Goal: Task Accomplishment & Management: Complete application form

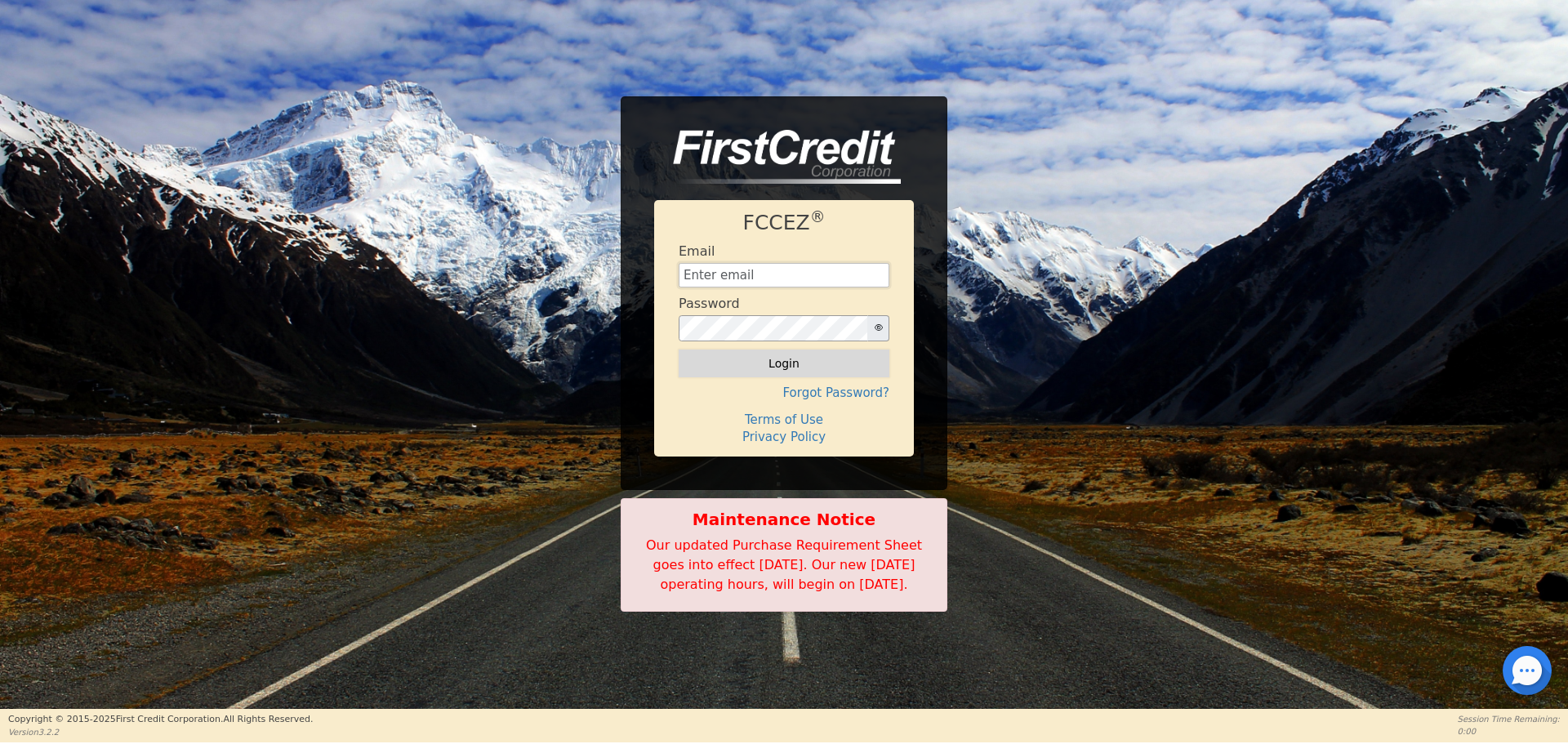
type input "[EMAIL_ADDRESS][DOMAIN_NAME]"
click at [732, 356] on button "Login" at bounding box center [784, 363] width 210 height 28
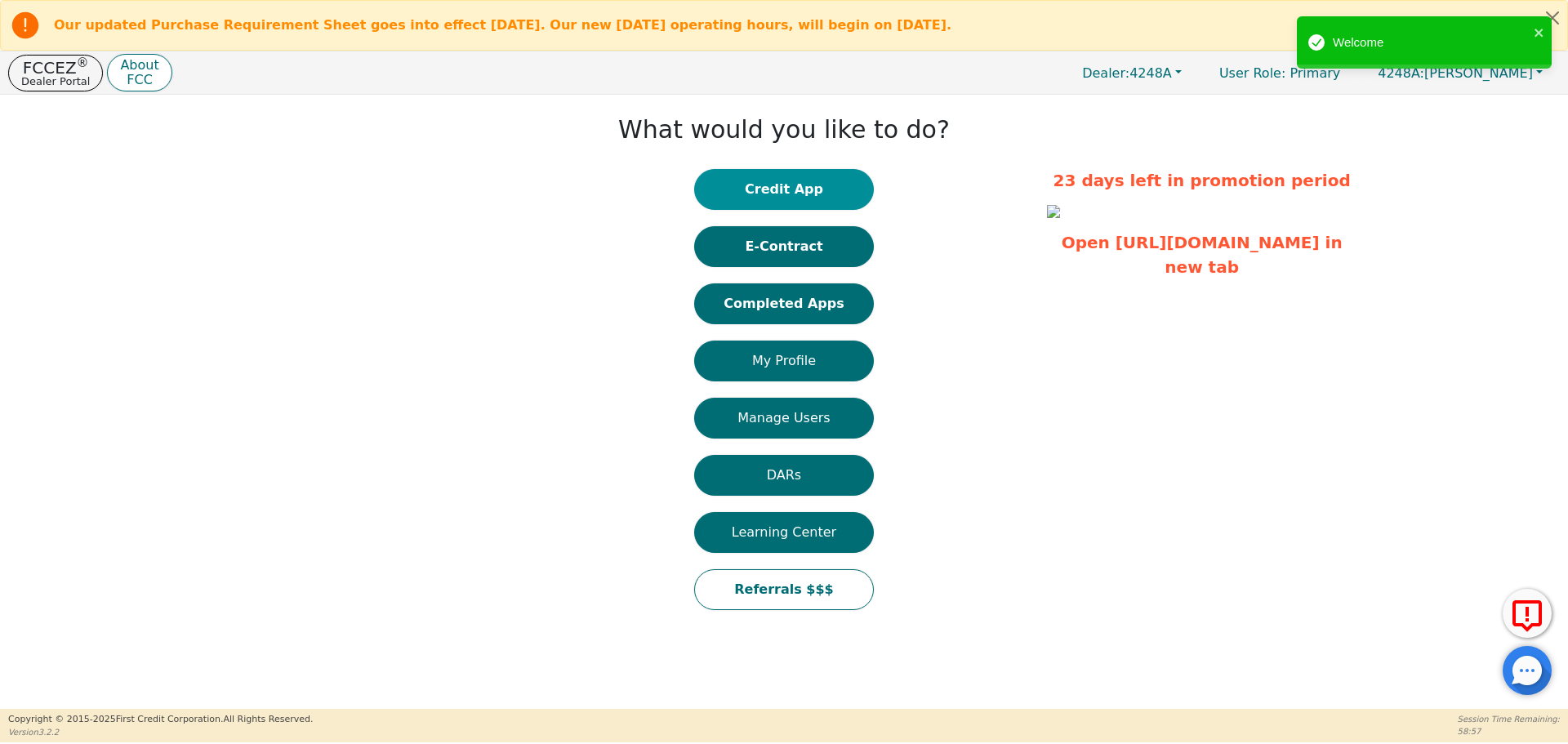
click at [797, 175] on button "Credit App" at bounding box center [784, 190] width 180 height 41
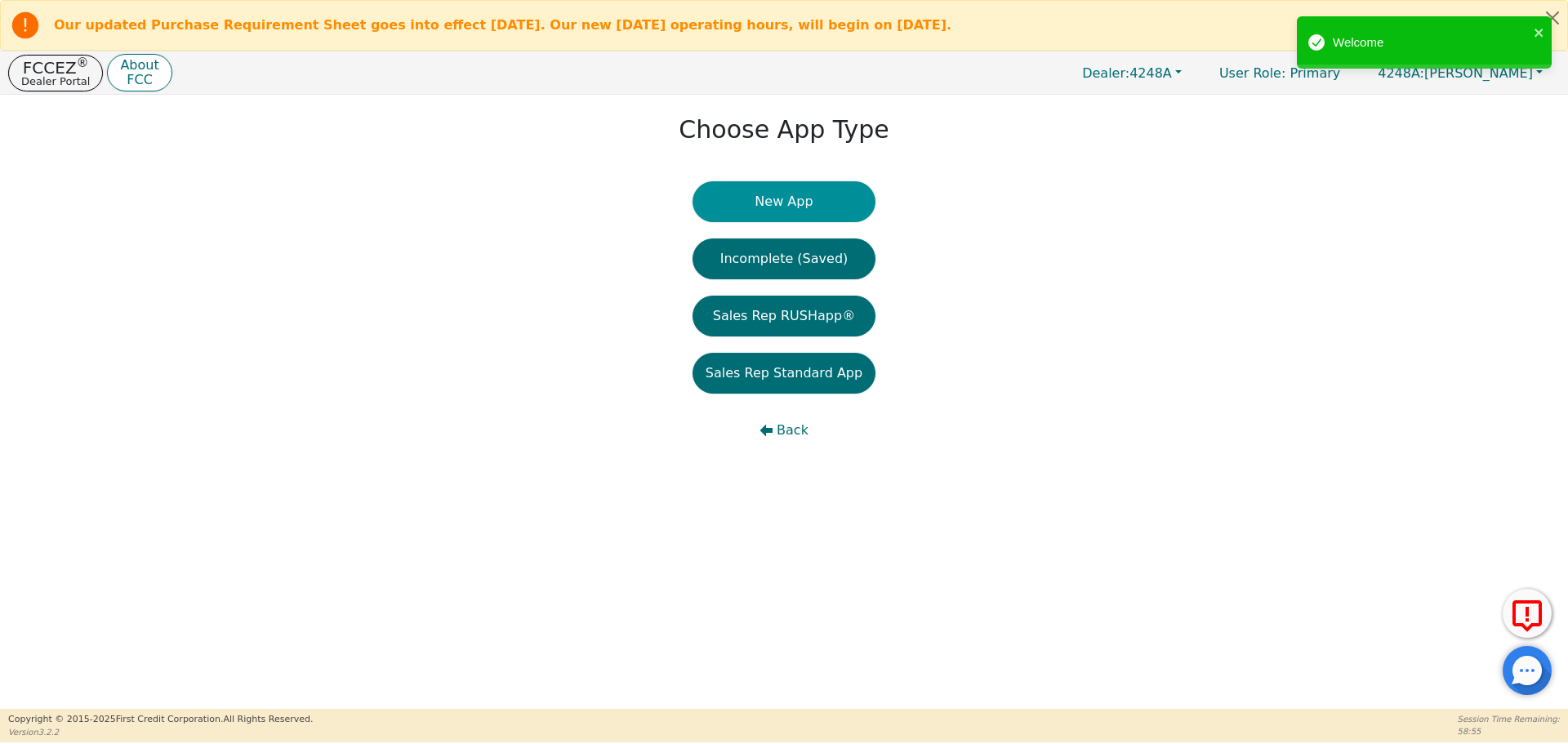
click at [767, 191] on button "New App" at bounding box center [783, 201] width 183 height 41
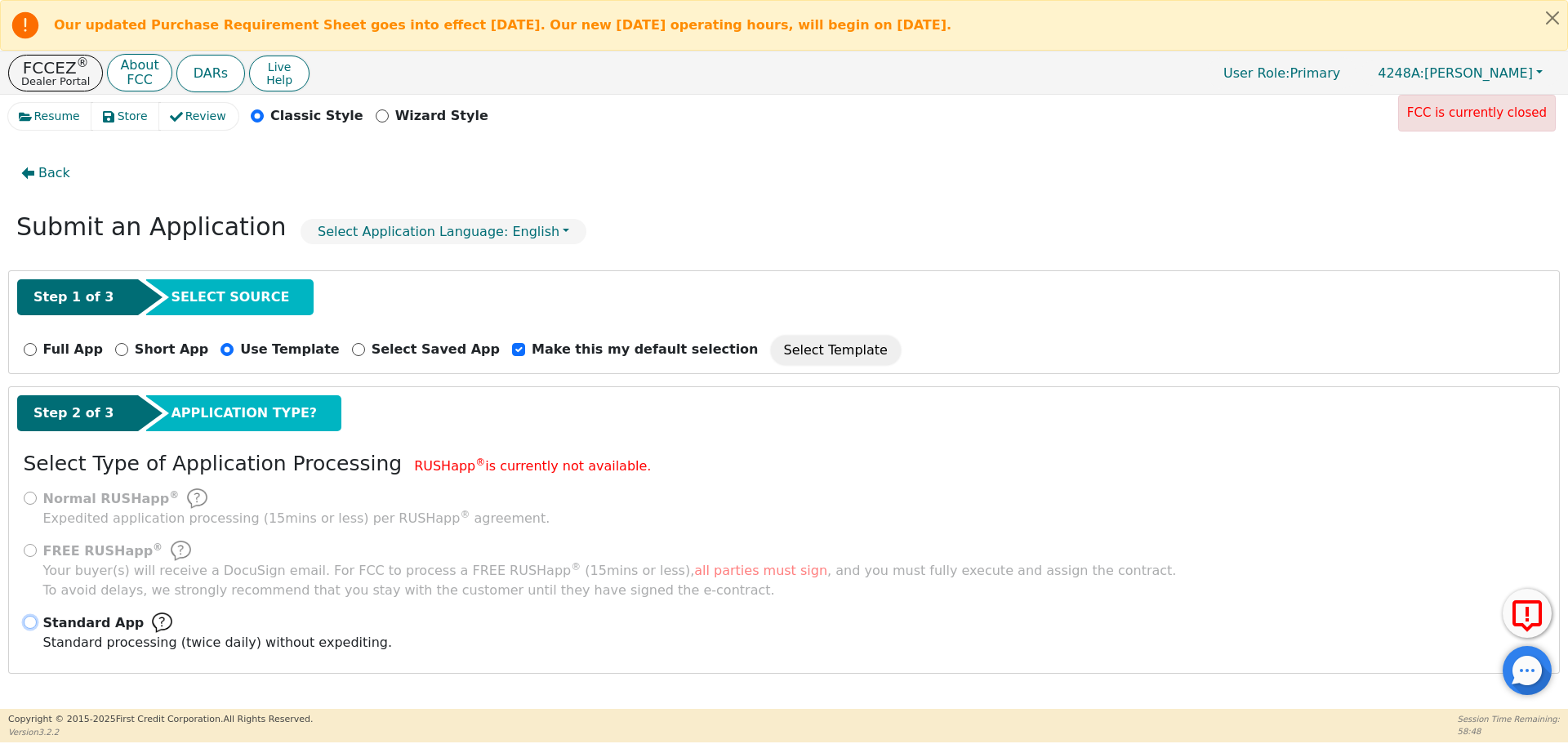
click at [27, 622] on input "Standard App Standard processing (twice daily) without expediting." at bounding box center [30, 622] width 13 height 13
radio input "true"
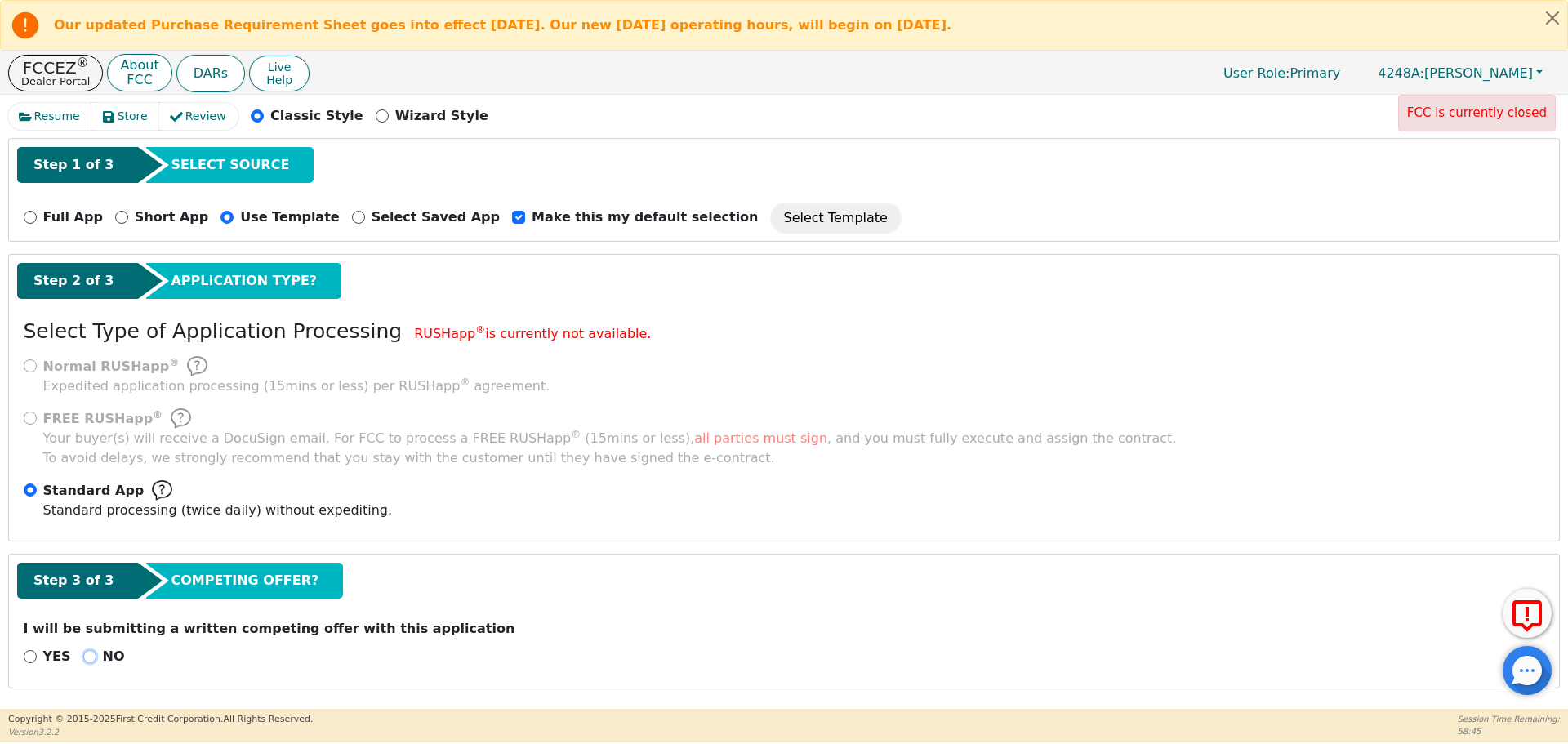
click at [83, 652] on input "NO" at bounding box center [89, 656] width 13 height 13
radio input "true"
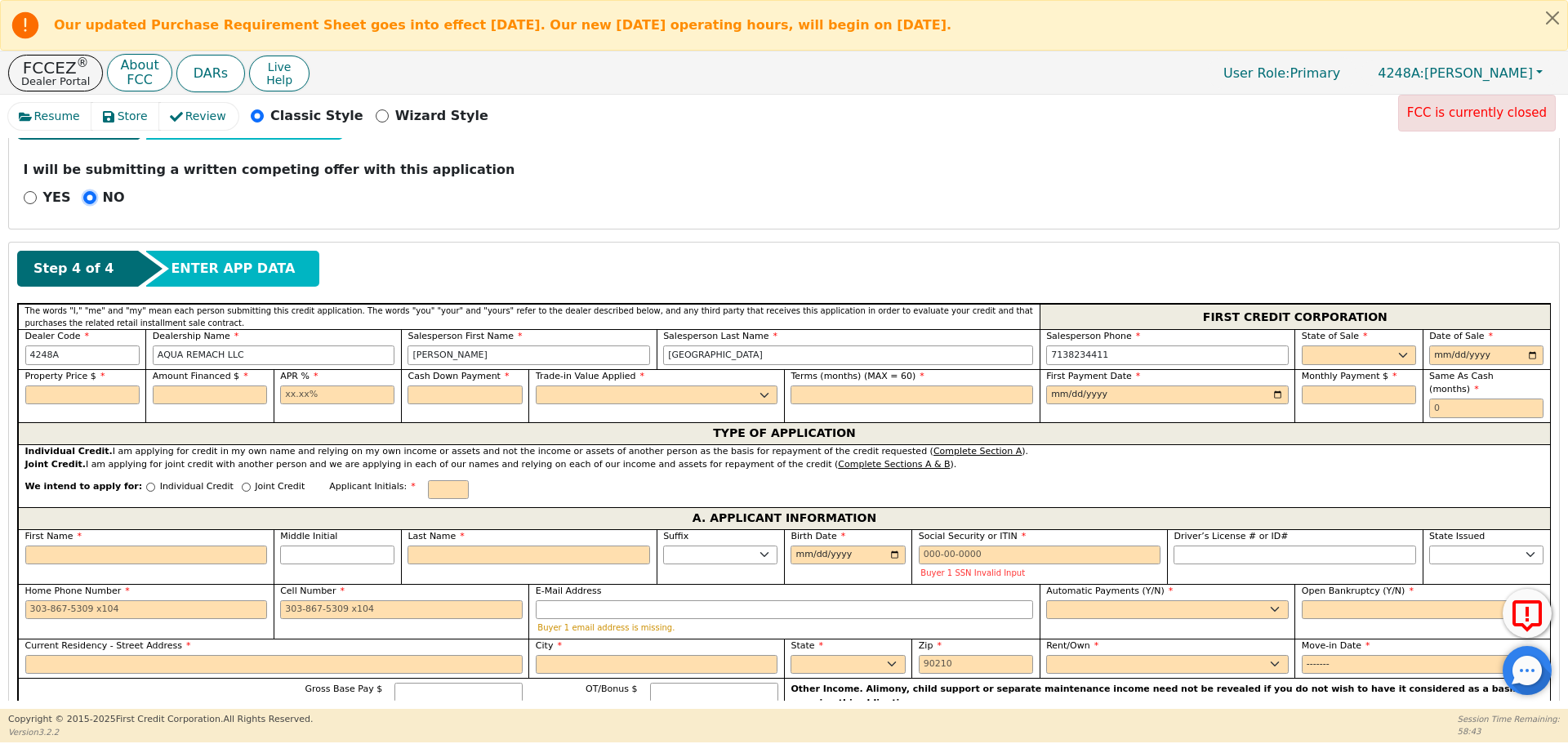
scroll to position [610, 0]
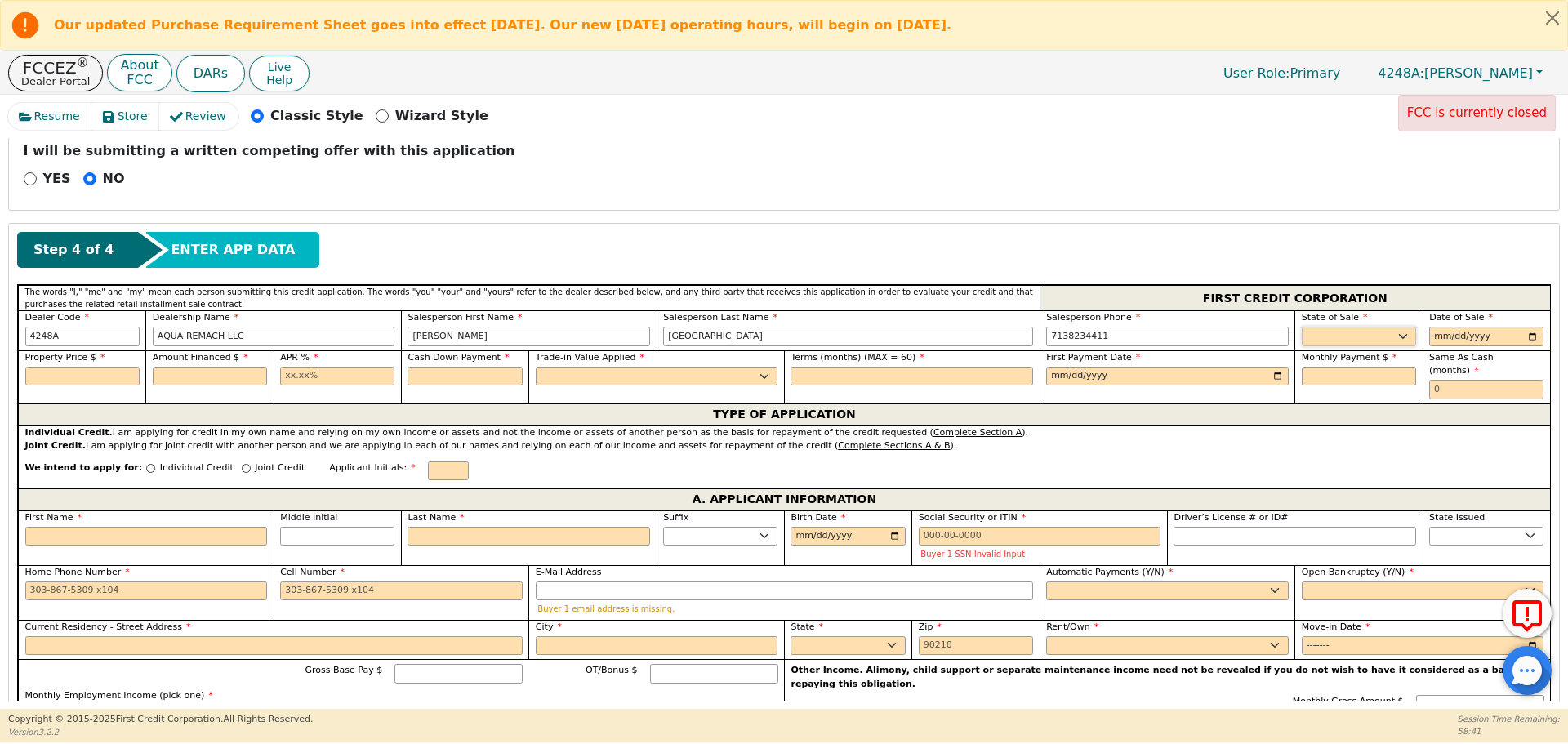
click at [1333, 329] on select "AK AL AR AZ CA CO CT DC DE FL [GEOGRAPHIC_DATA] HI IA ID IL IN KS [GEOGRAPHIC_D…" at bounding box center [1359, 337] width 114 height 20
select select "[GEOGRAPHIC_DATA]"
click at [1302, 327] on select "AK AL AR AZ CA CO CT DC DE FL [GEOGRAPHIC_DATA] HI IA ID IL IN KS [GEOGRAPHIC_D…" at bounding box center [1359, 337] width 114 height 20
type input "[DATE]"
type input "7599.00"
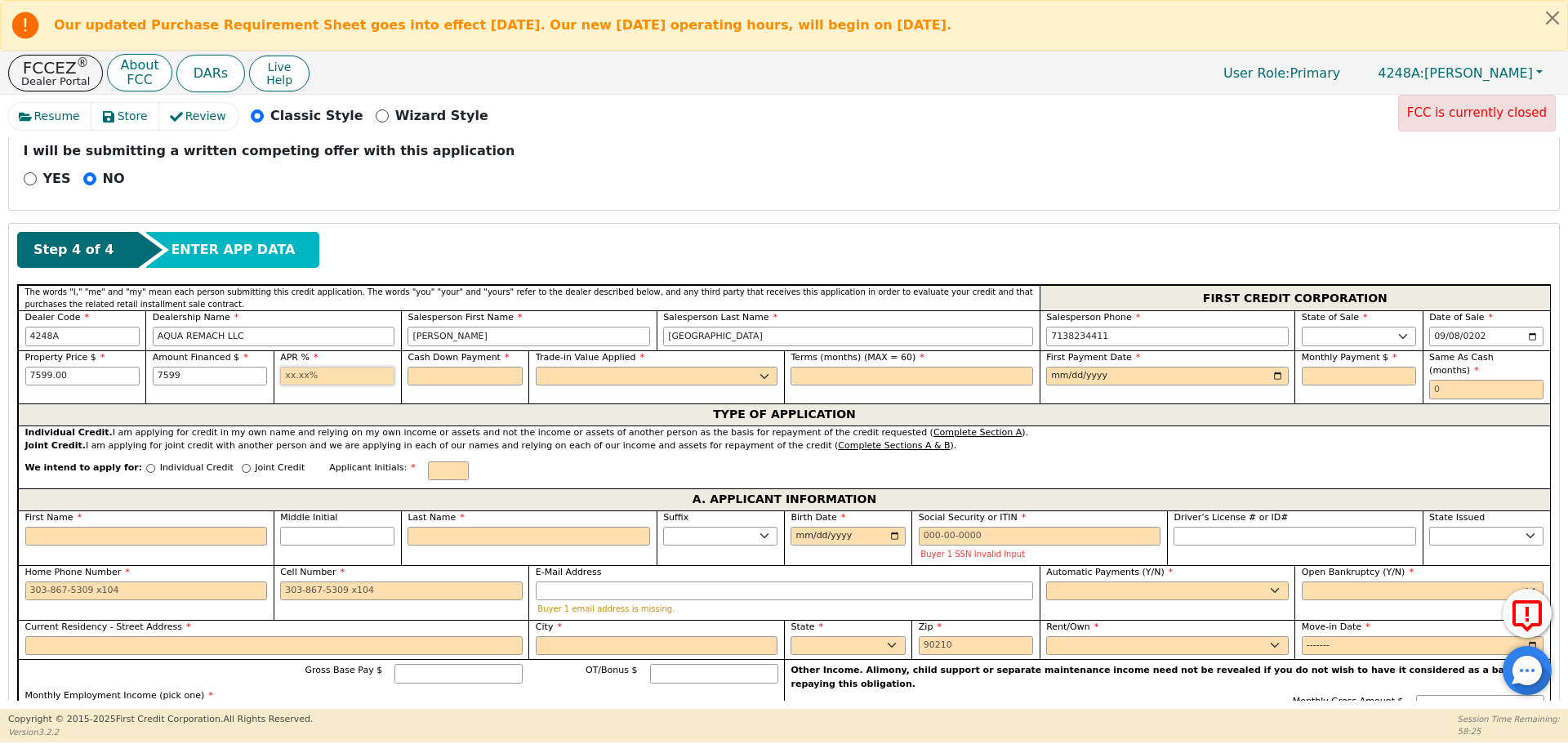
type input "7599.00"
type input "17.99"
type input "0.00"
select select "y"
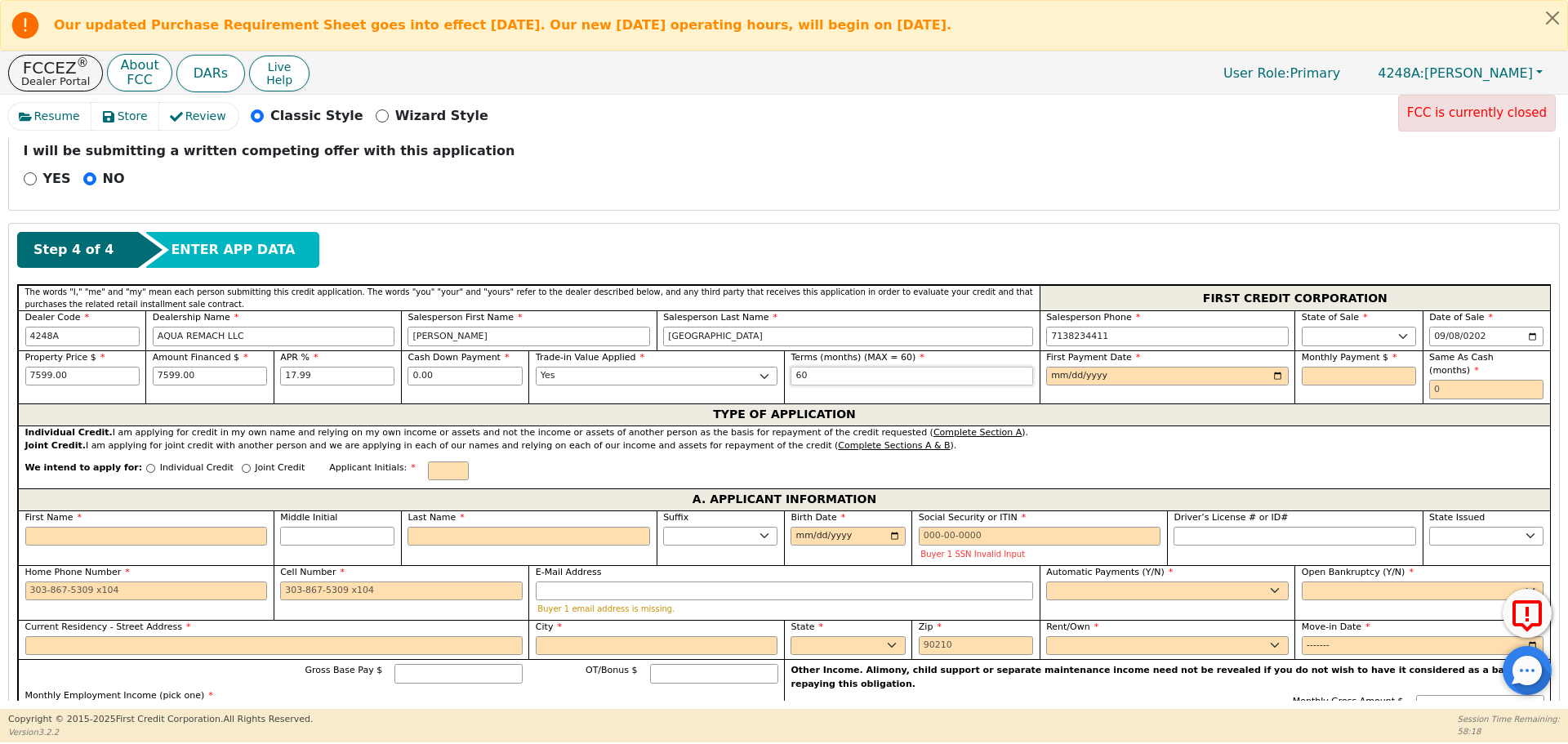
type input "60"
type input "[DATE]"
type input "192.92"
type input "0"
click at [146, 464] on input "Individual Credit" at bounding box center [151, 469] width 9 height 9
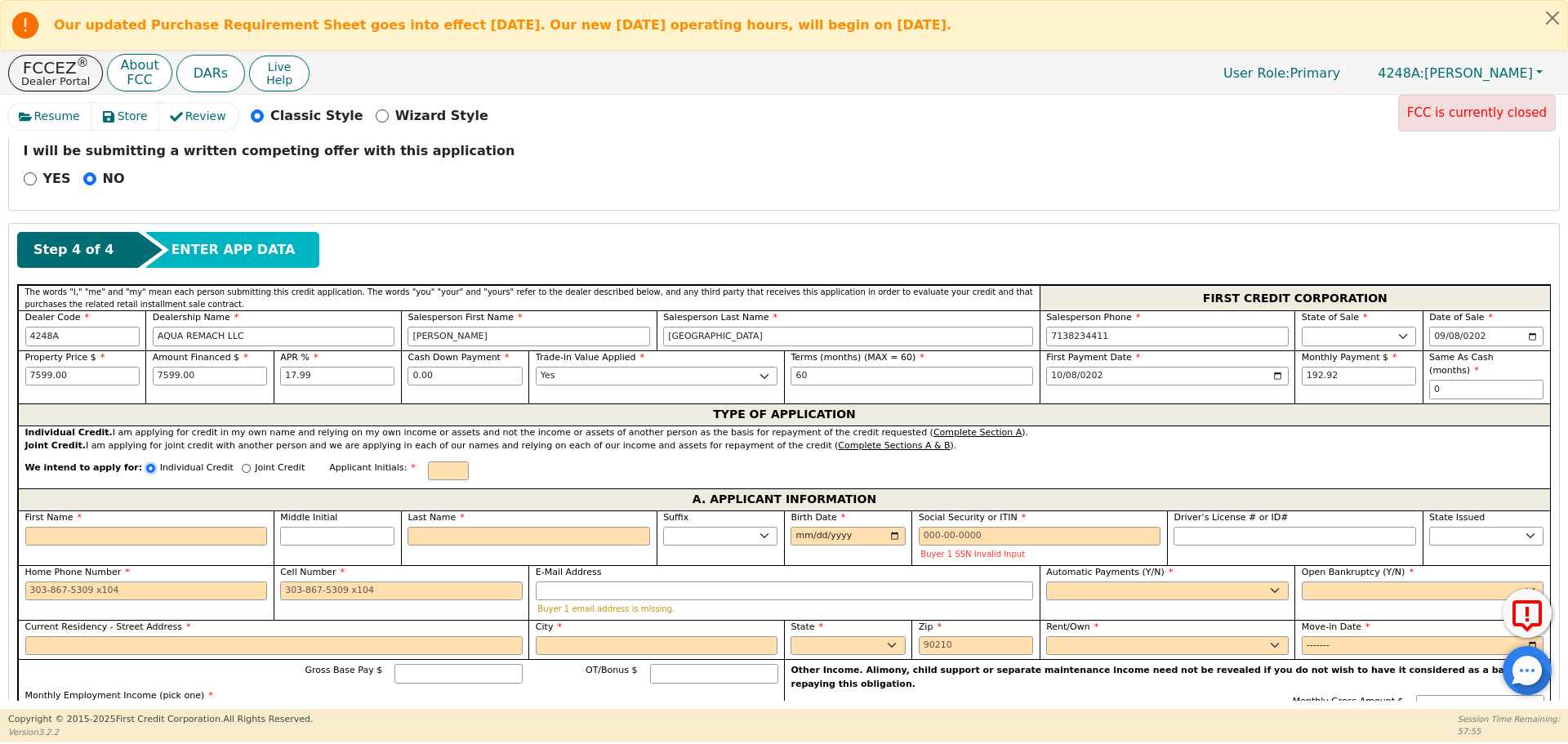
radio input "true"
click at [155, 527] on input "First Name" at bounding box center [146, 536] width 242 height 20
type input "J"
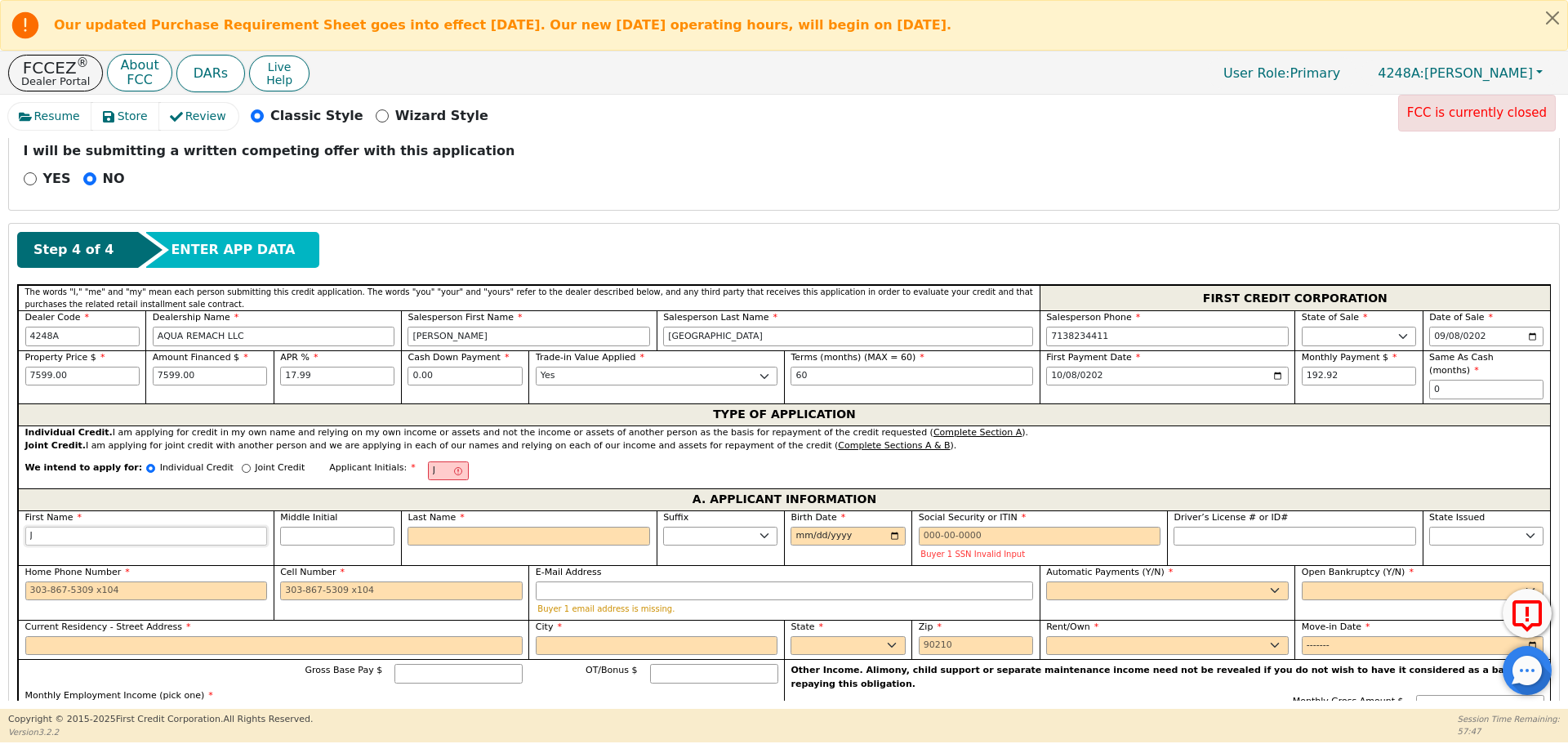
type input "Jo"
type input "[PERSON_NAME]"
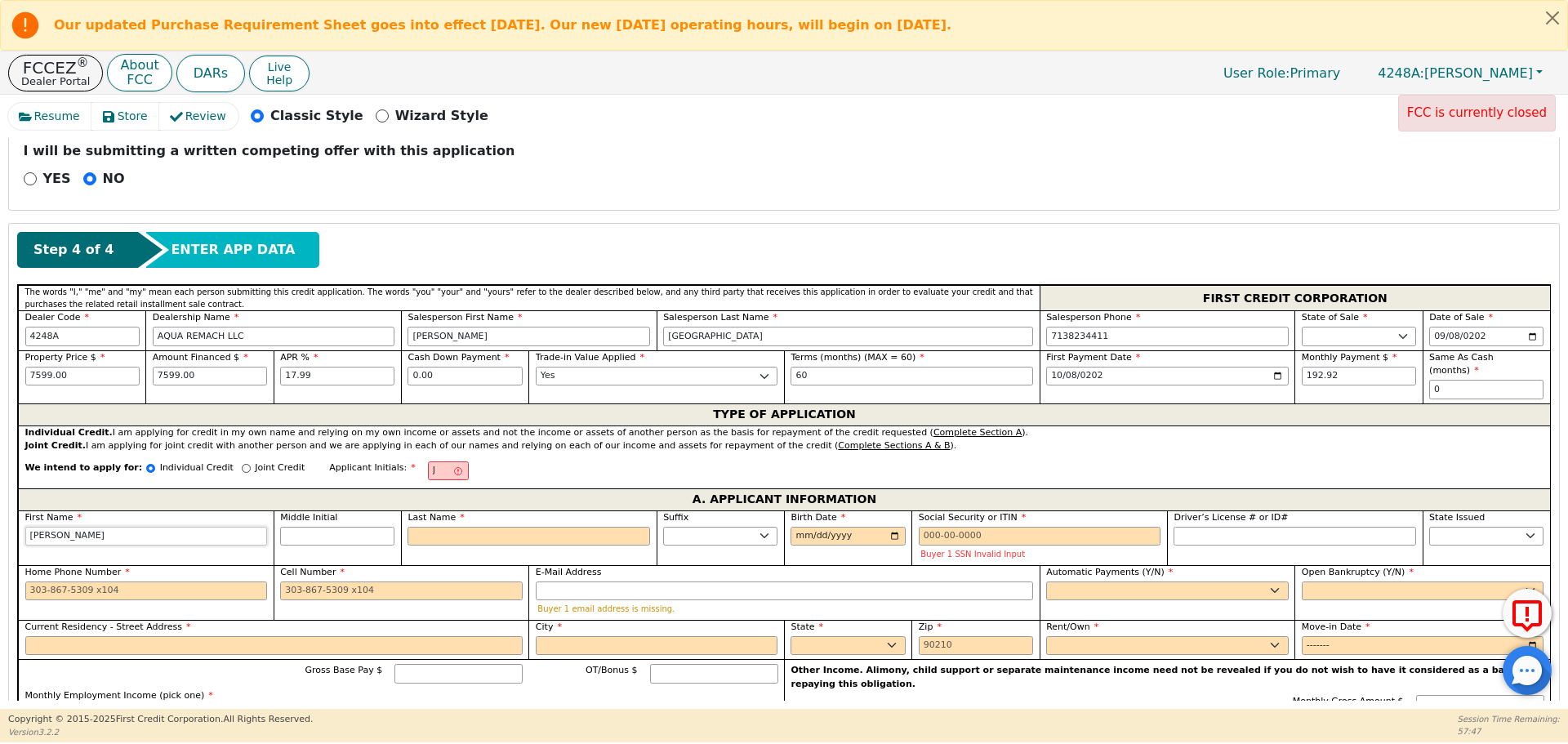
type input "[PERSON_NAME]"
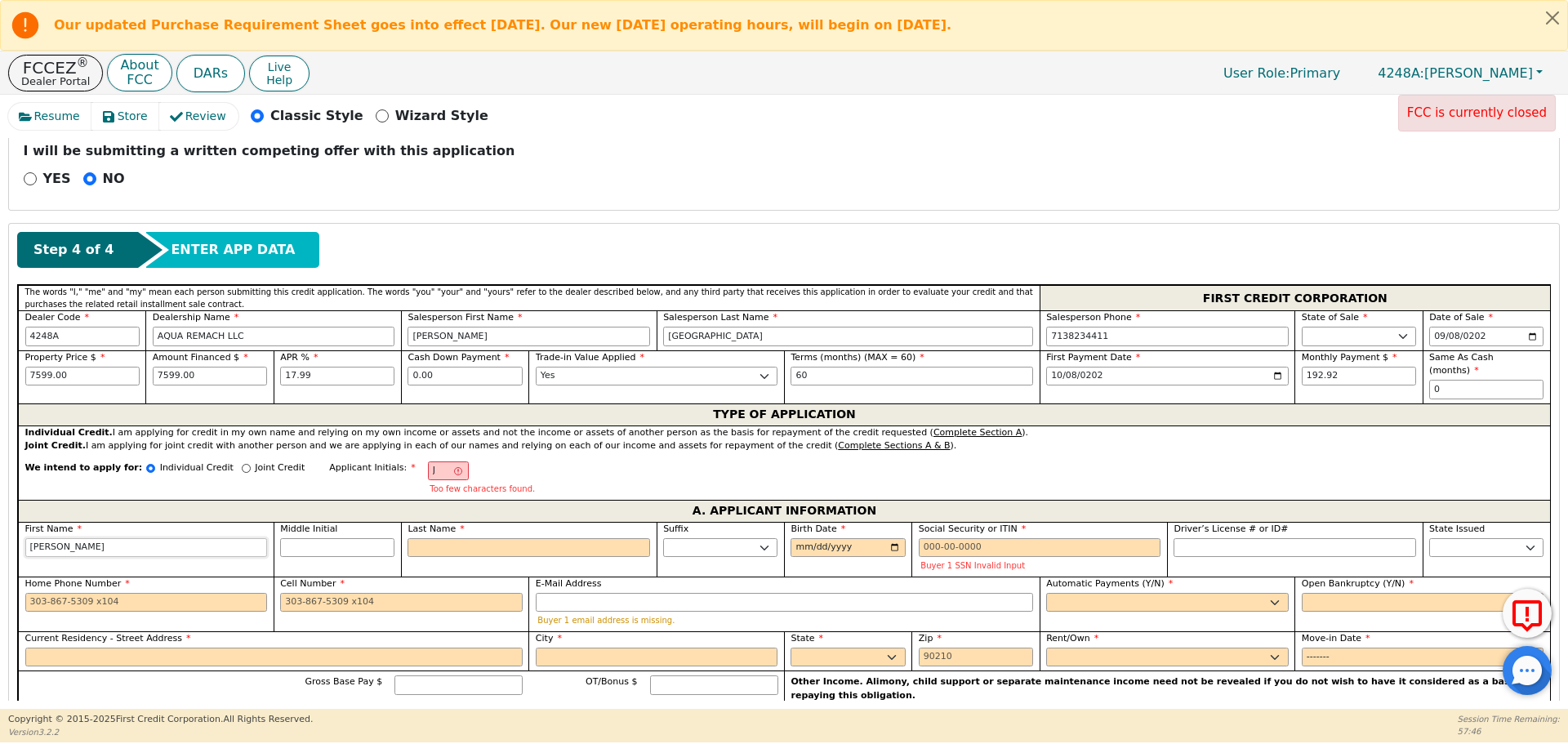
type input "Josel"
type input "Josely"
type input "[PERSON_NAME]"
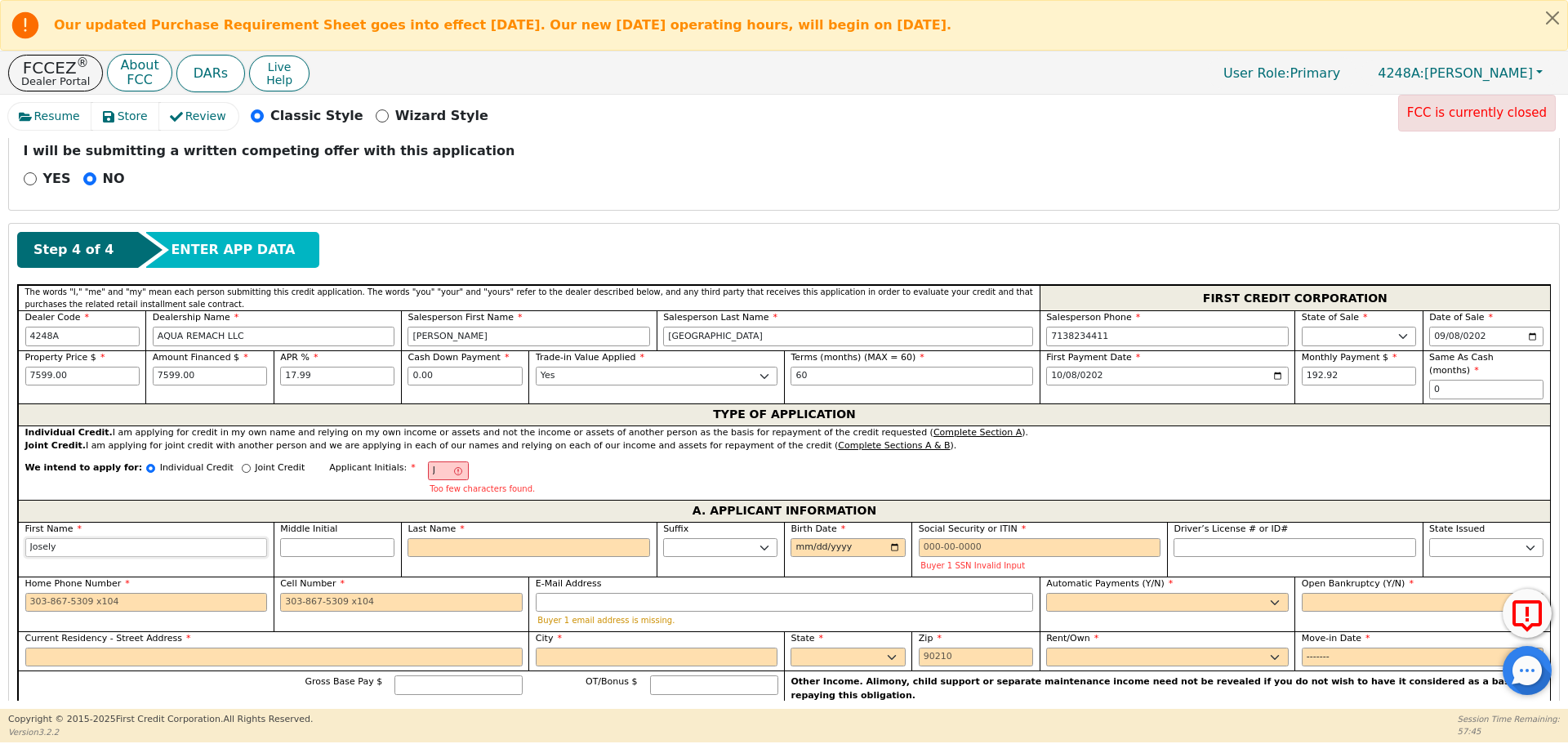
type input "[PERSON_NAME]"
type input "JR"
type input "R"
type input "[PERSON_NAME]"
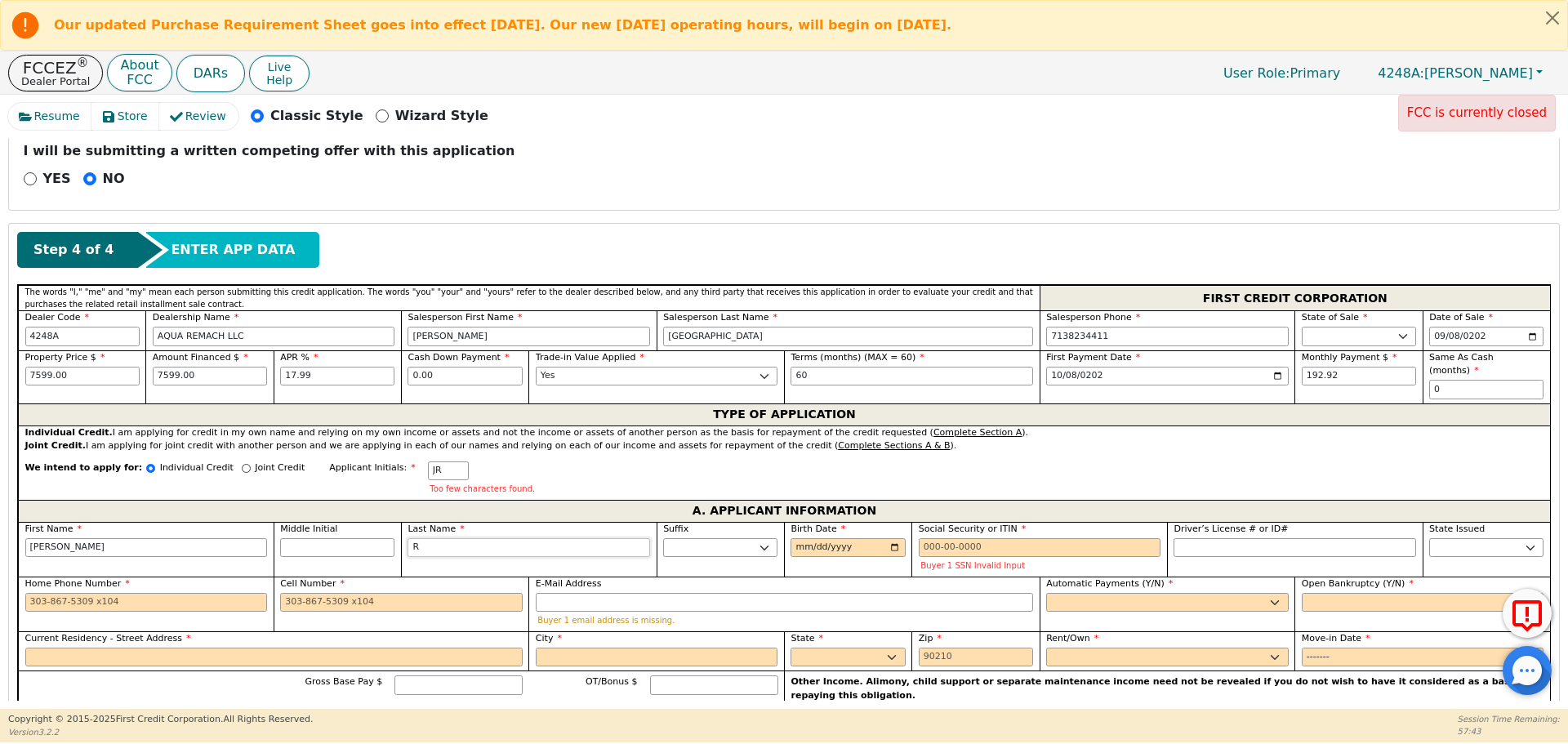
type input "Ri"
type input "[PERSON_NAME]"
type input "Riv"
type input "[PERSON_NAME]"
type input "Rive"
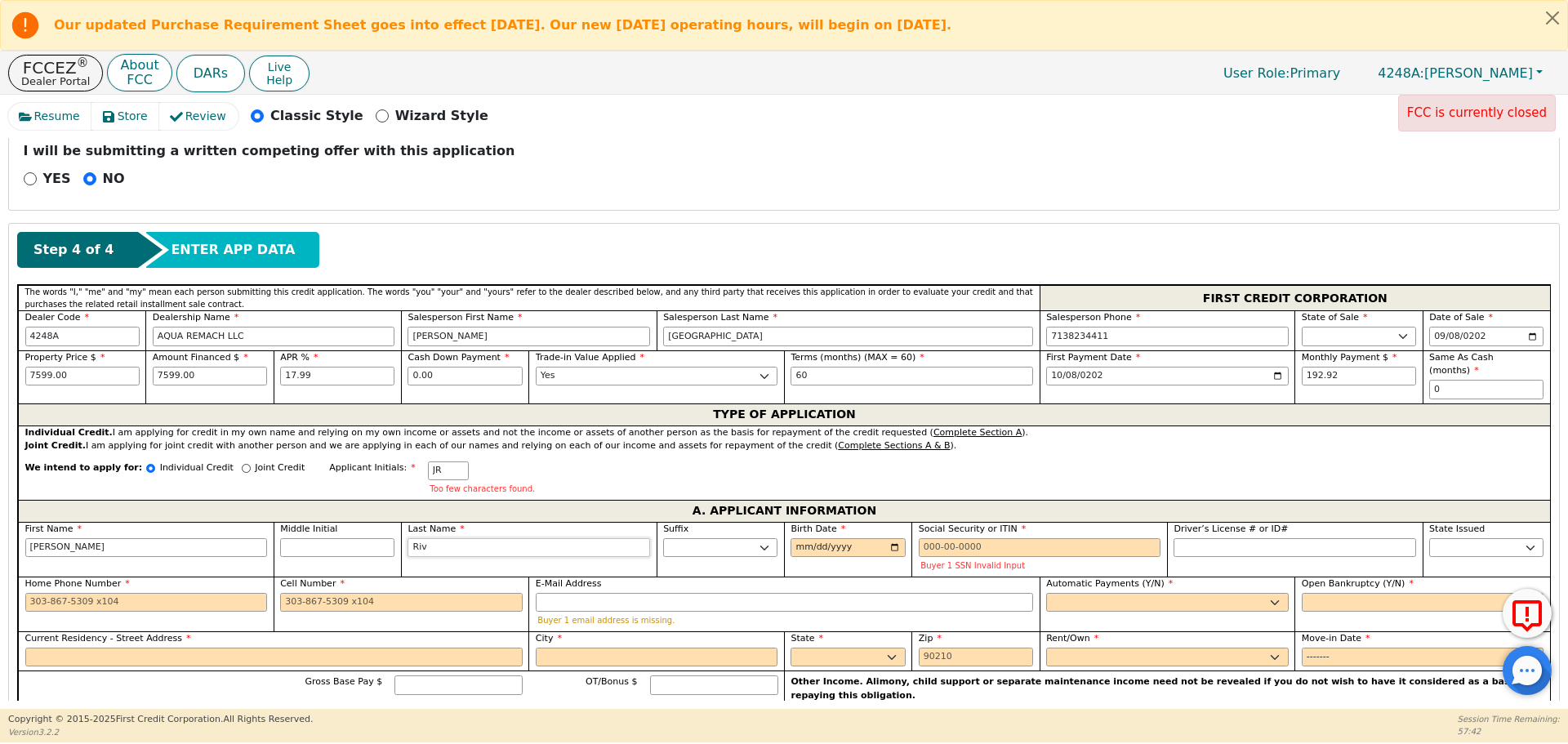
type input "[PERSON_NAME]"
type input "River"
type input "[PERSON_NAME] River"
type input "[PERSON_NAME]"
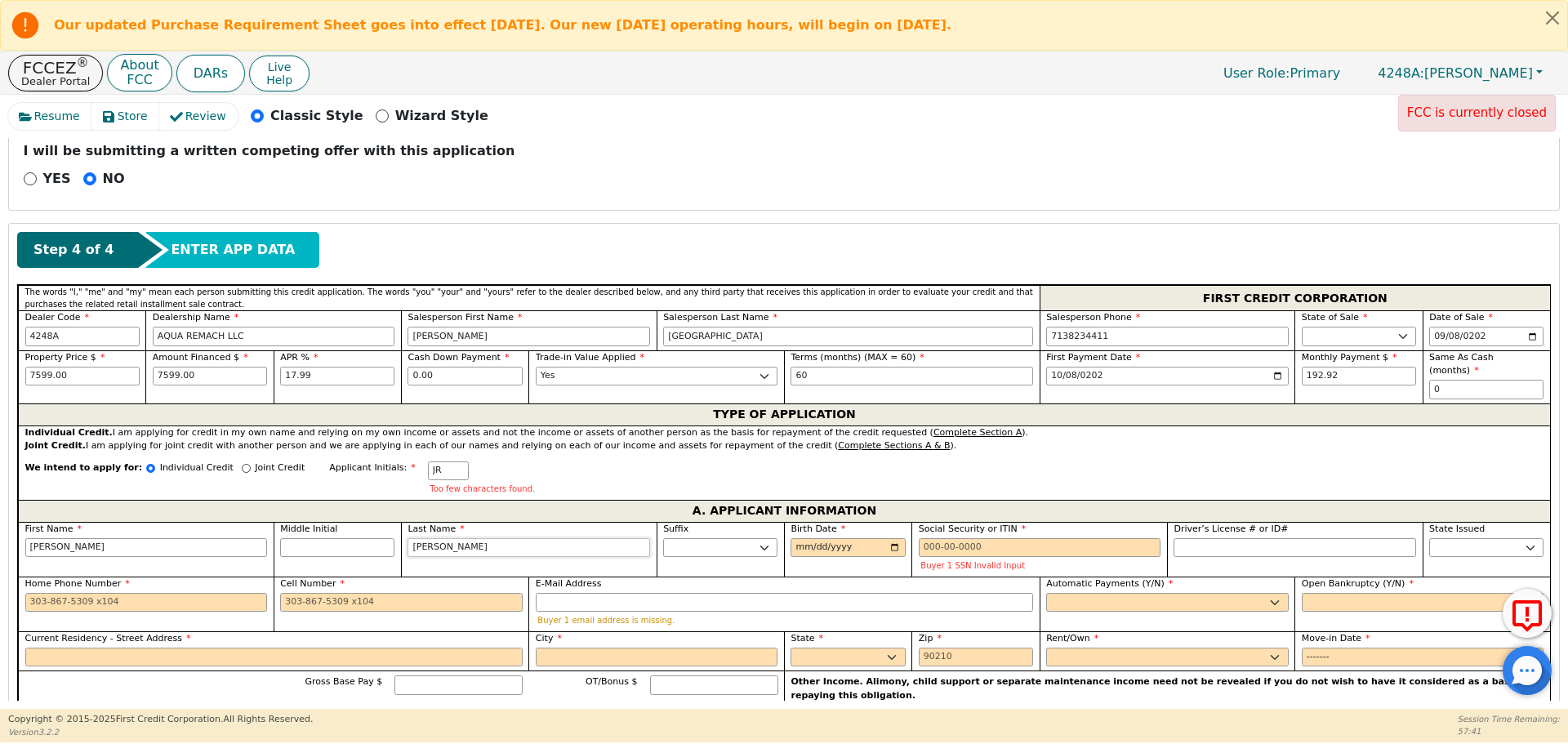
type input "[PERSON_NAME]"
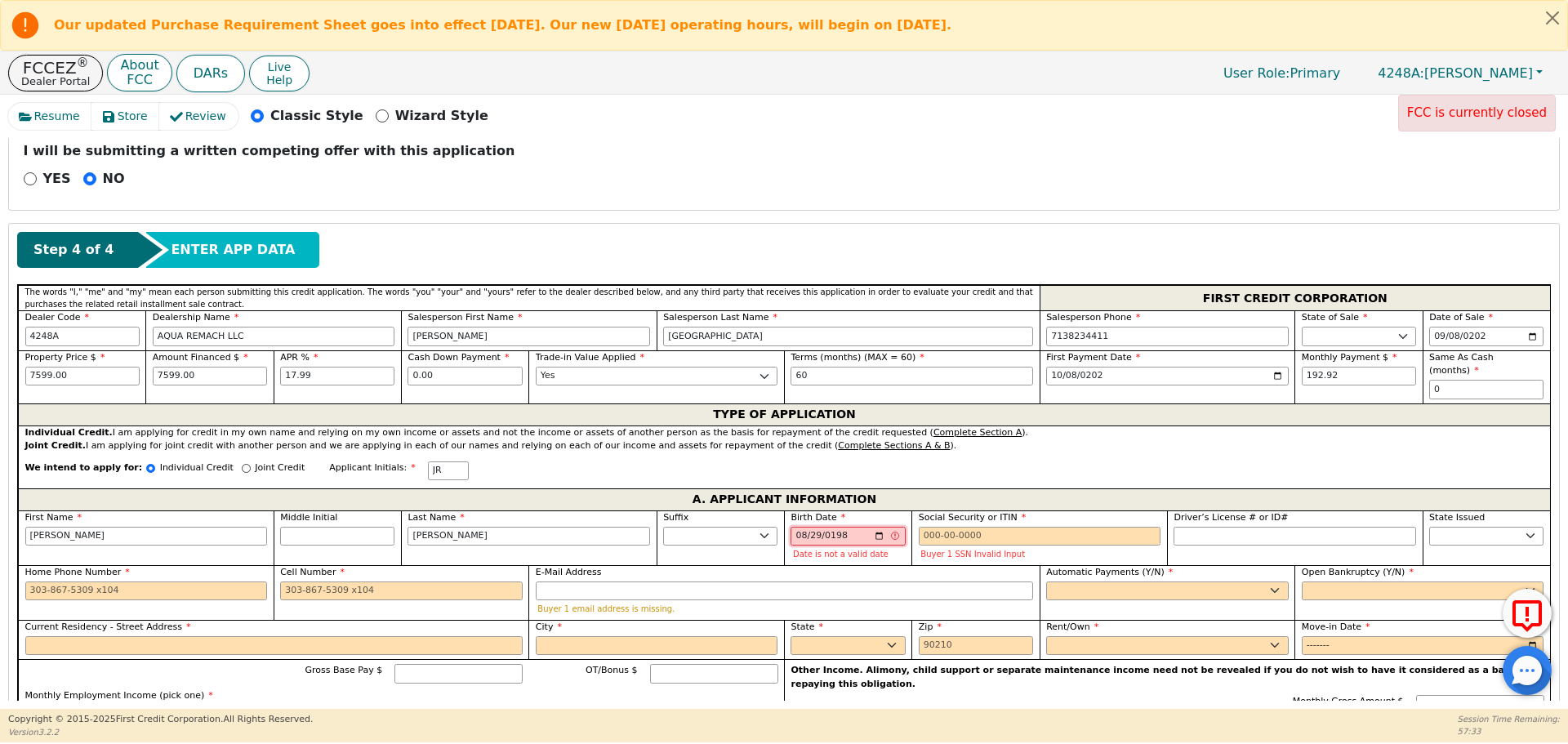
type input "[DATE]"
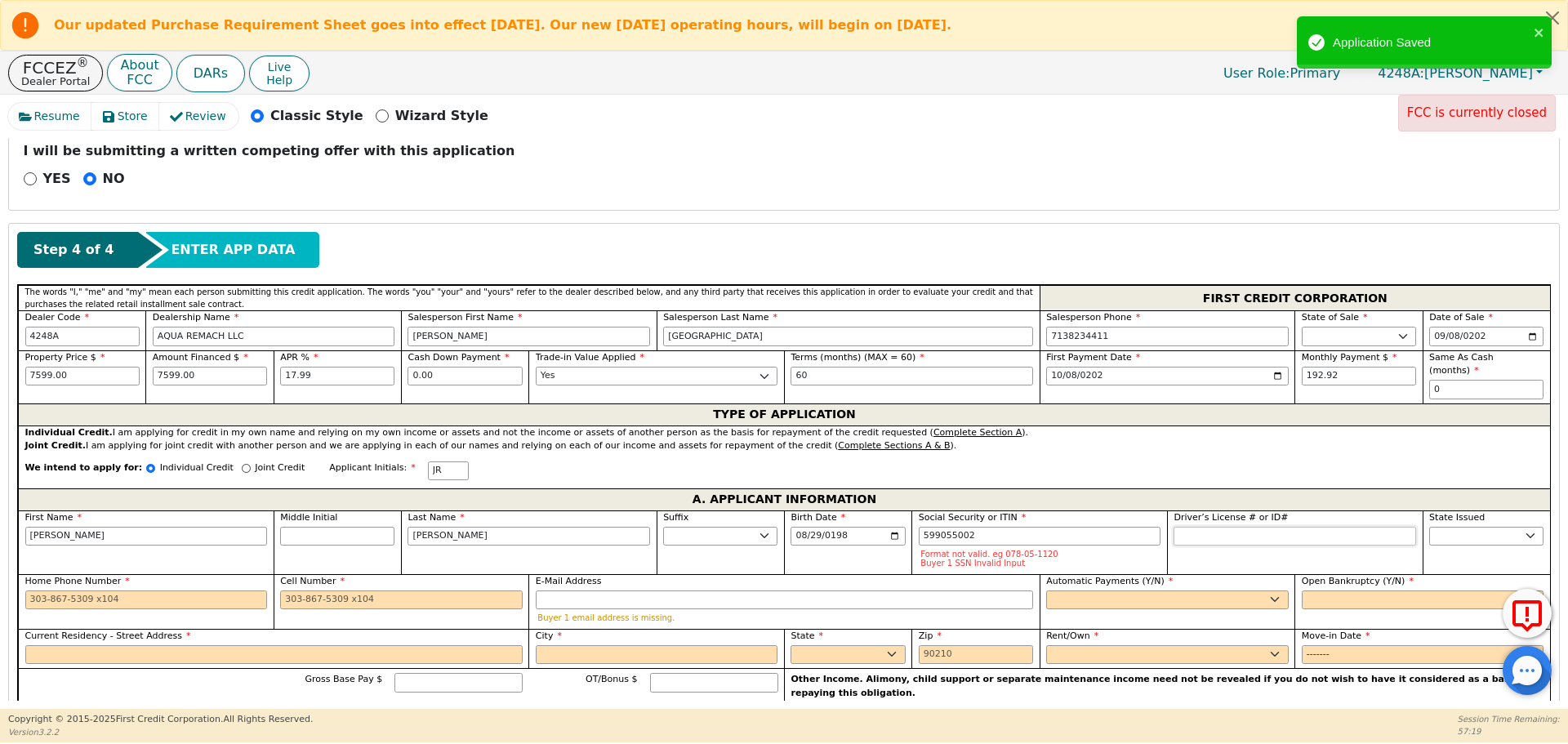
type input "***-**-5002"
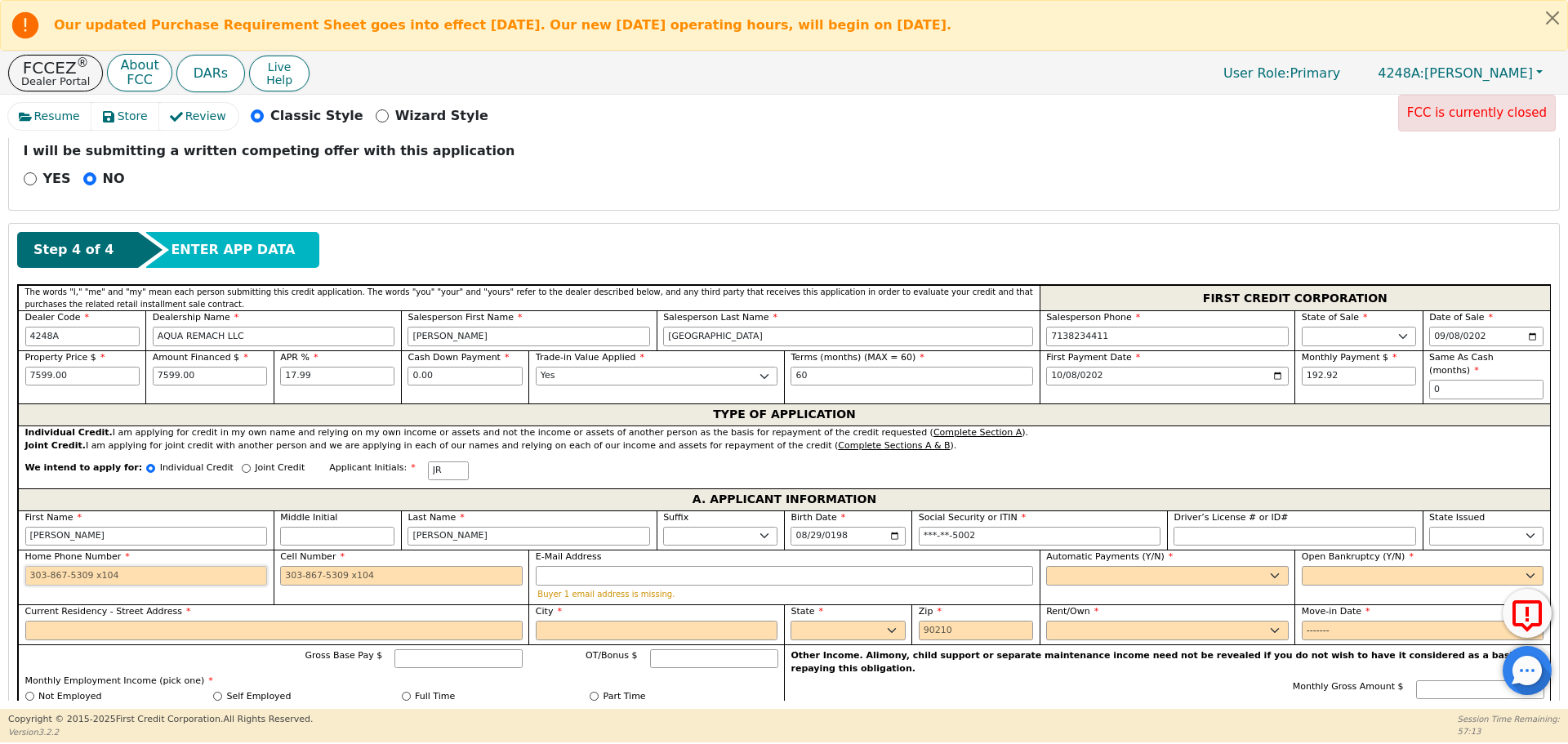
click at [180, 566] on input "Home Phone Number" at bounding box center [146, 576] width 242 height 20
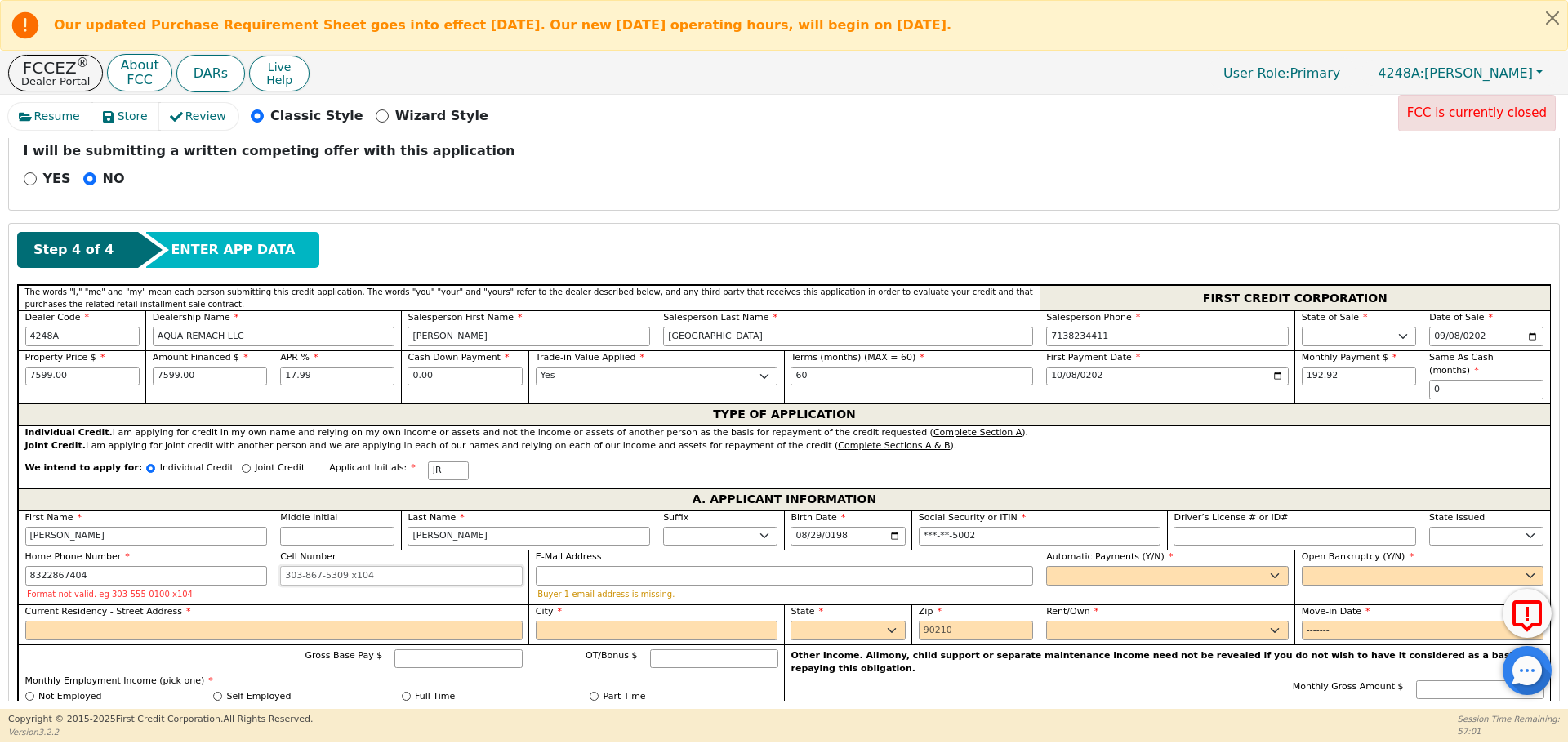
type input "[PHONE_NUMBER]"
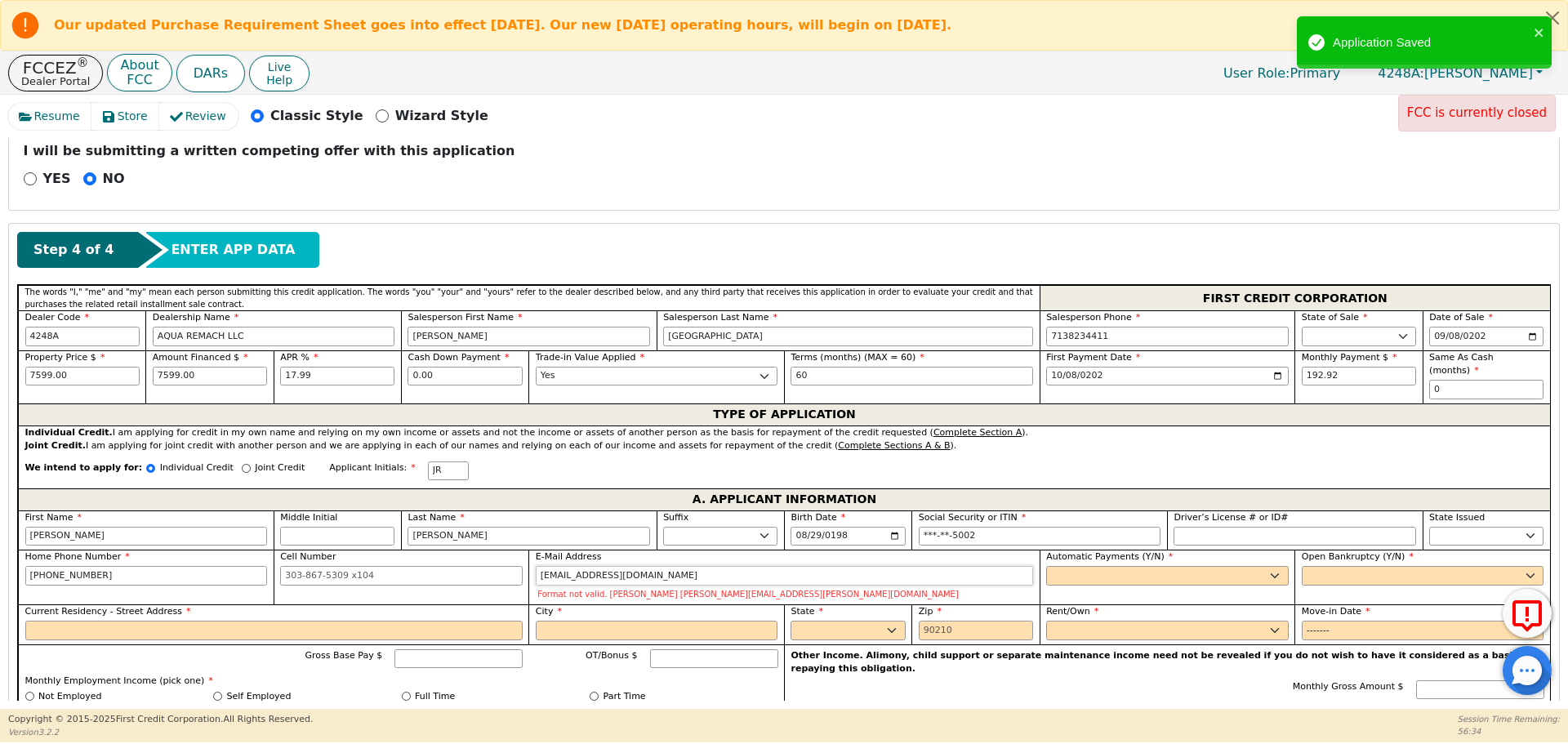
type input "[EMAIL_ADDRESS][DOMAIN_NAME]"
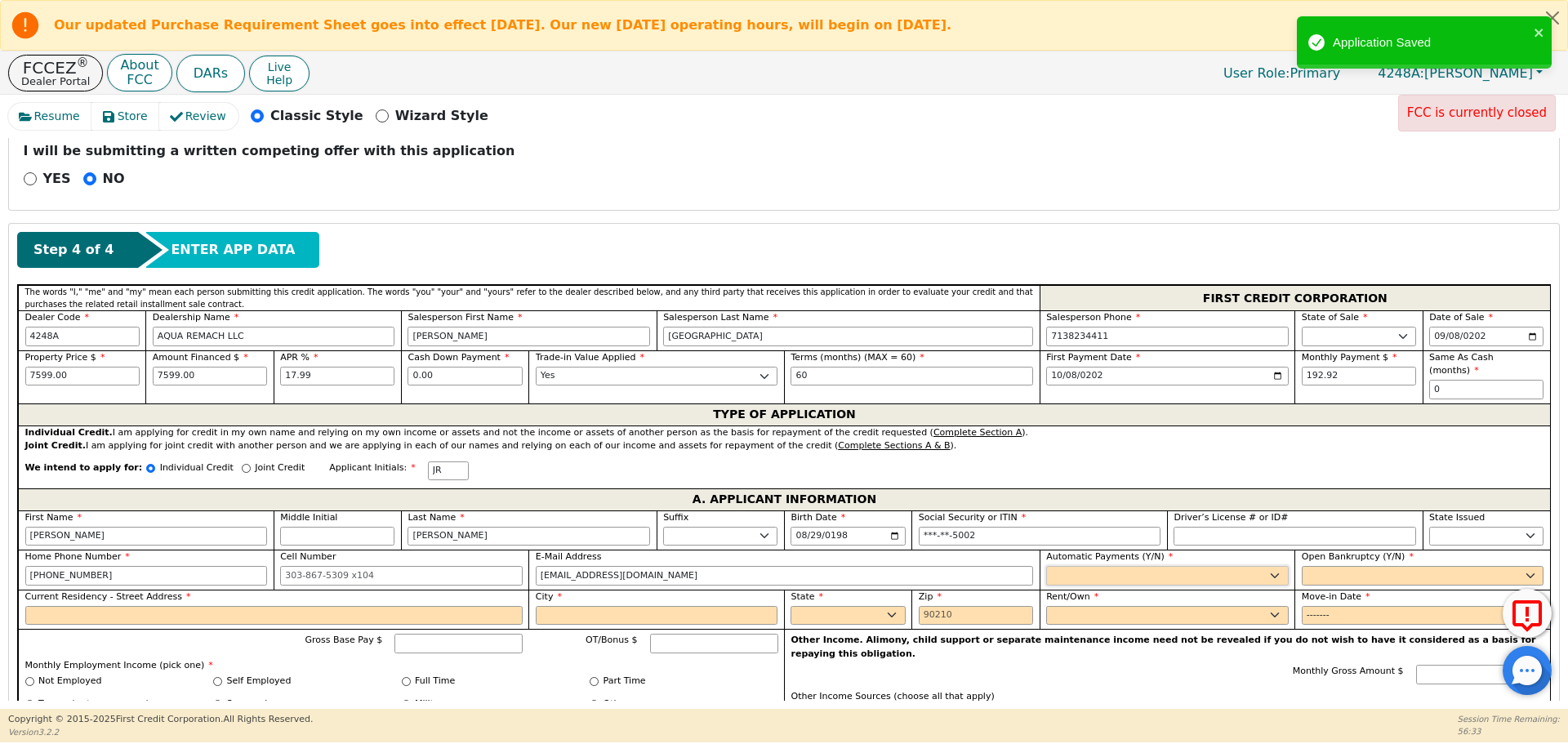
select select "y"
type input "[PERSON_NAME]"
select select "n"
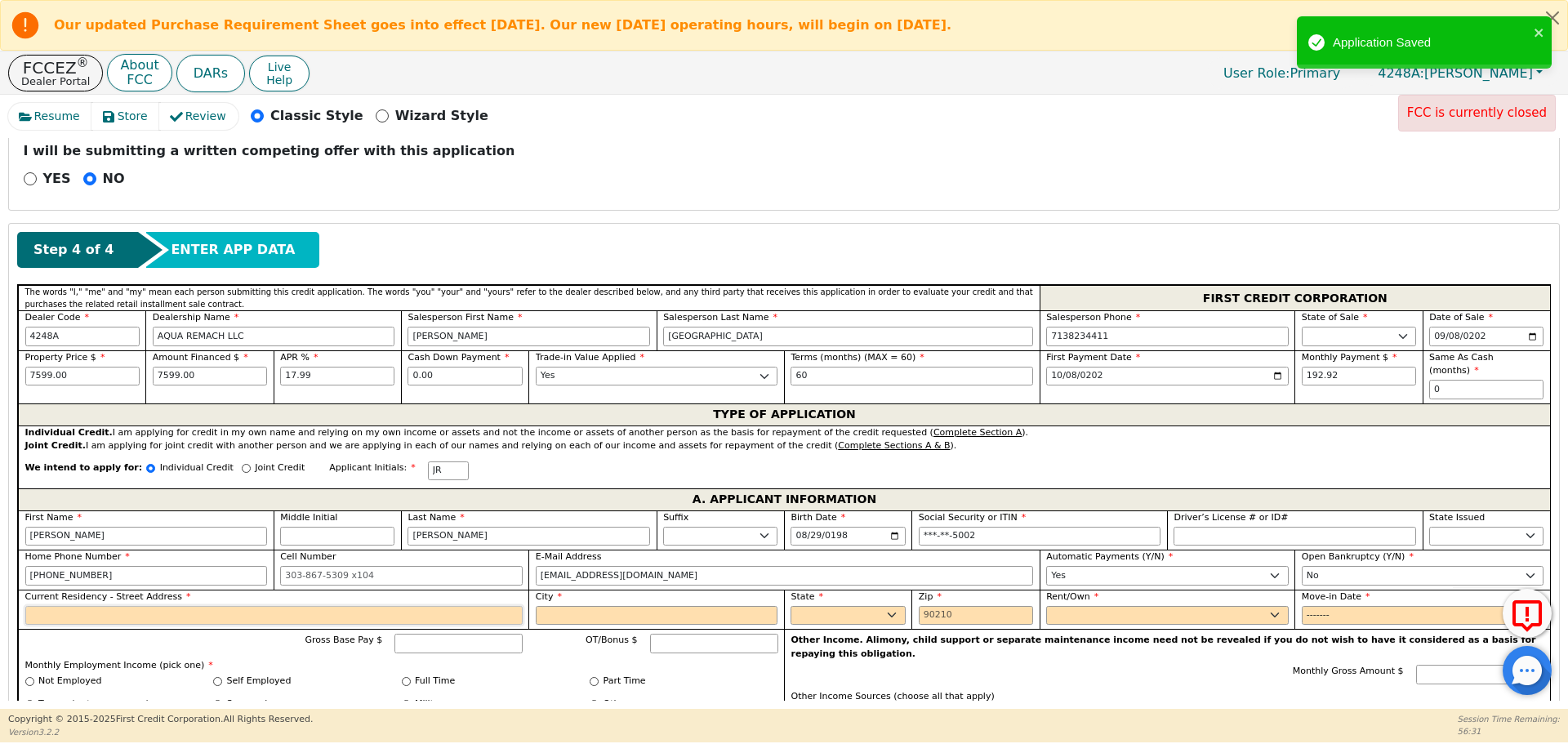
click at [124, 606] on input "Current Residency - Street Address" at bounding box center [274, 616] width 497 height 20
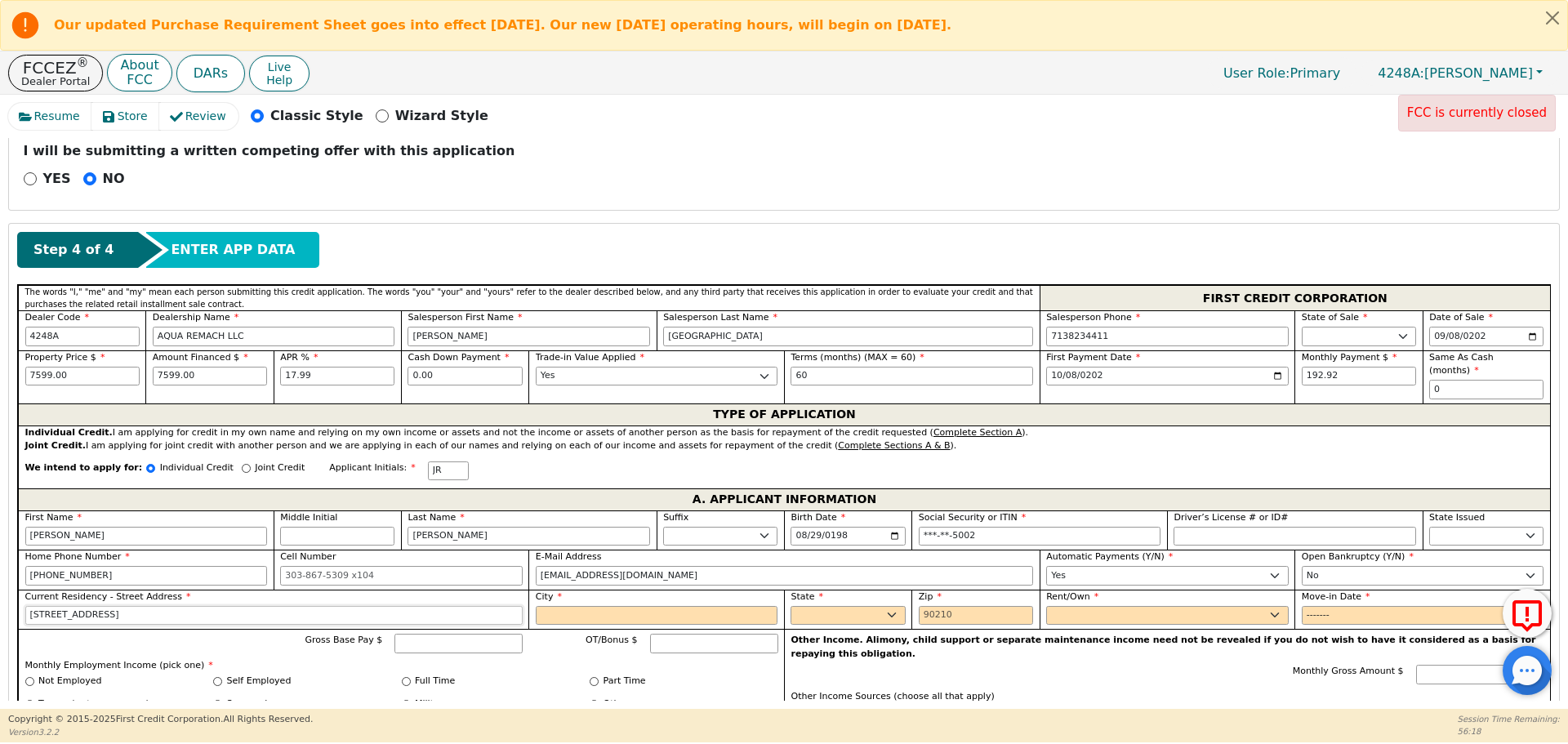
type input "[STREET_ADDRESS]"
click at [639, 606] on input "Clevelandtt" at bounding box center [657, 616] width 242 height 20
type input "[GEOGRAPHIC_DATA]"
select select "[GEOGRAPHIC_DATA]"
type input "77327"
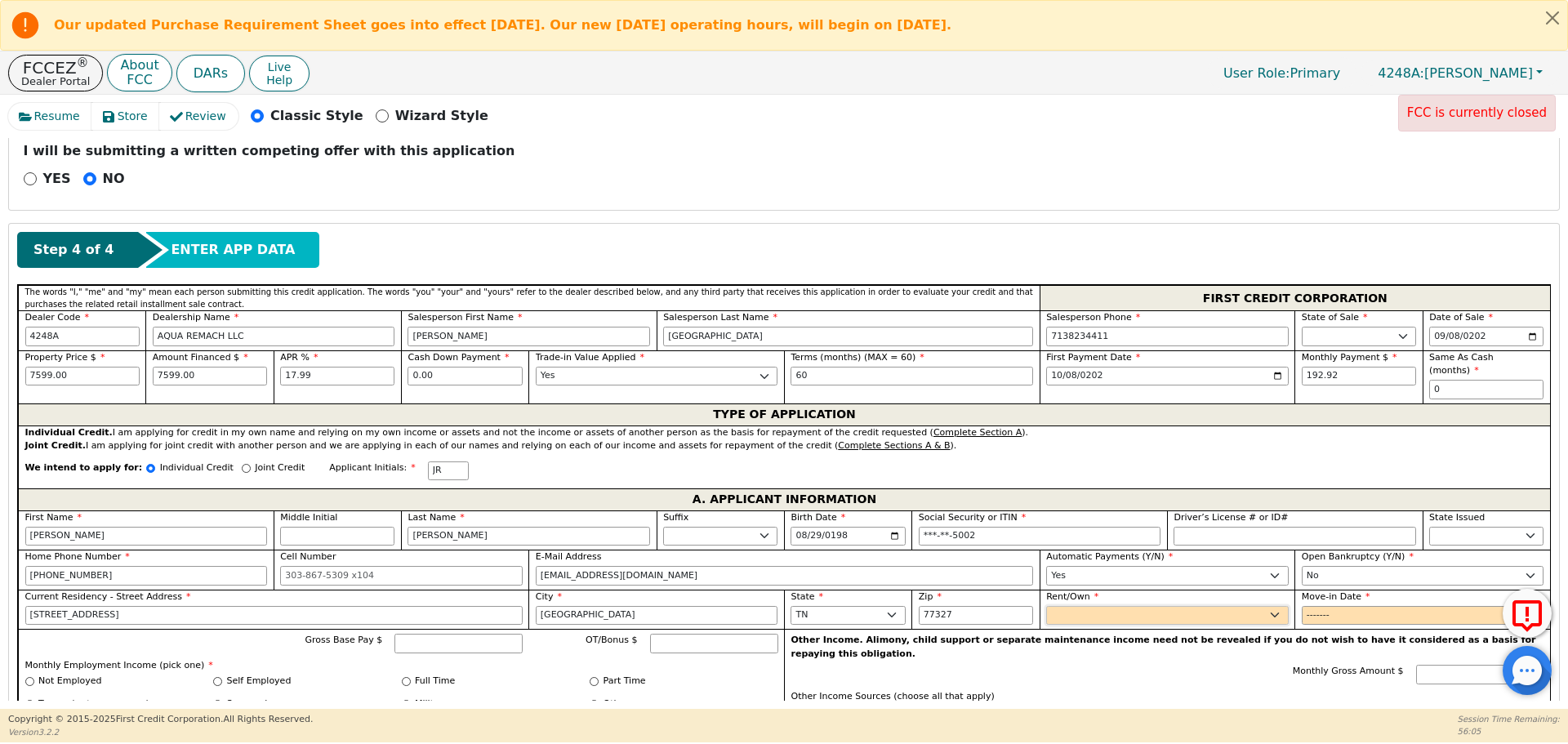
select select "Rent"
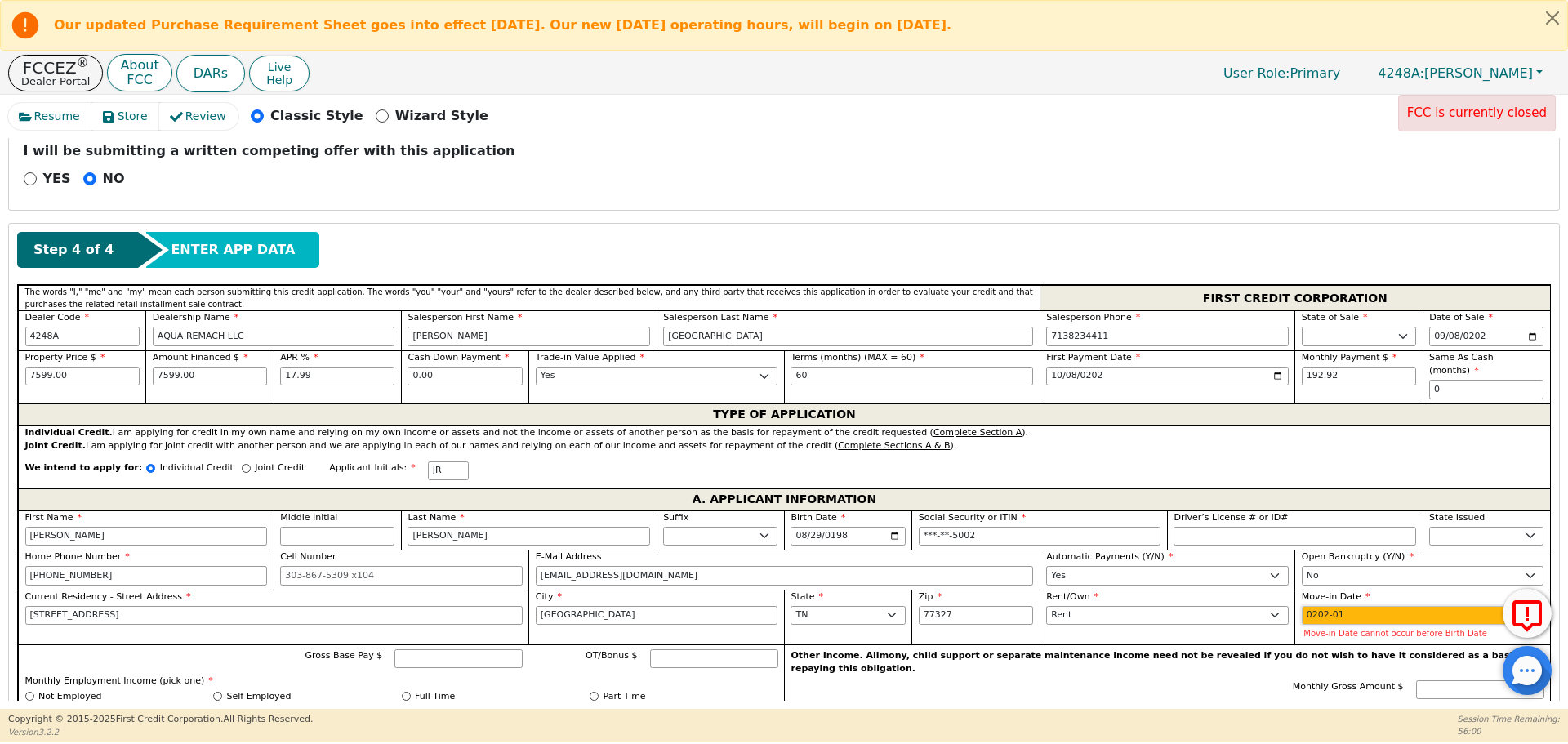
type input "2024-01"
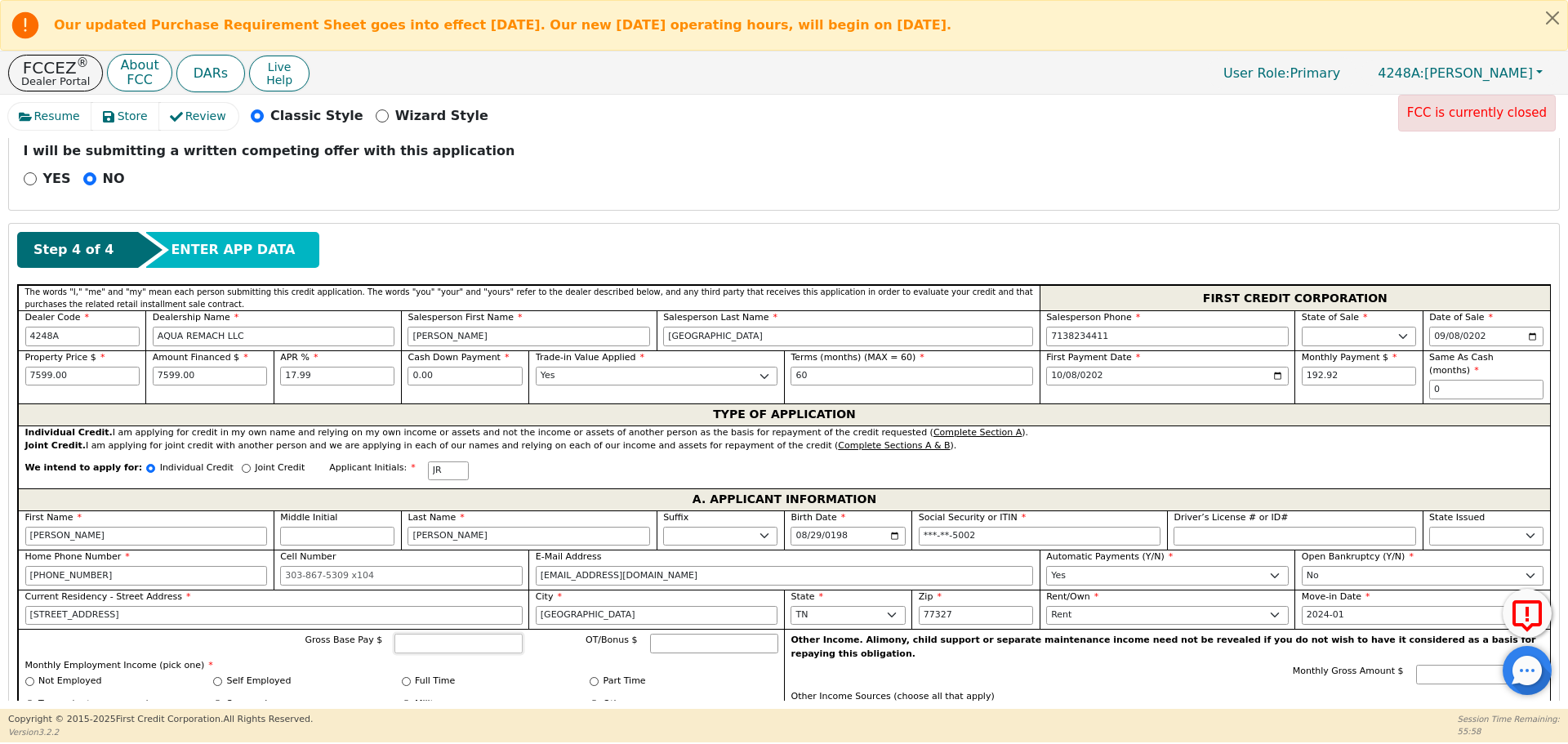
click at [413, 634] on input "Gross Base Pay $" at bounding box center [459, 643] width 128 height 20
type input "5000"
click at [406, 677] on input "Full Time" at bounding box center [406, 682] width 9 height 9
radio input "true"
type input "5000.00"
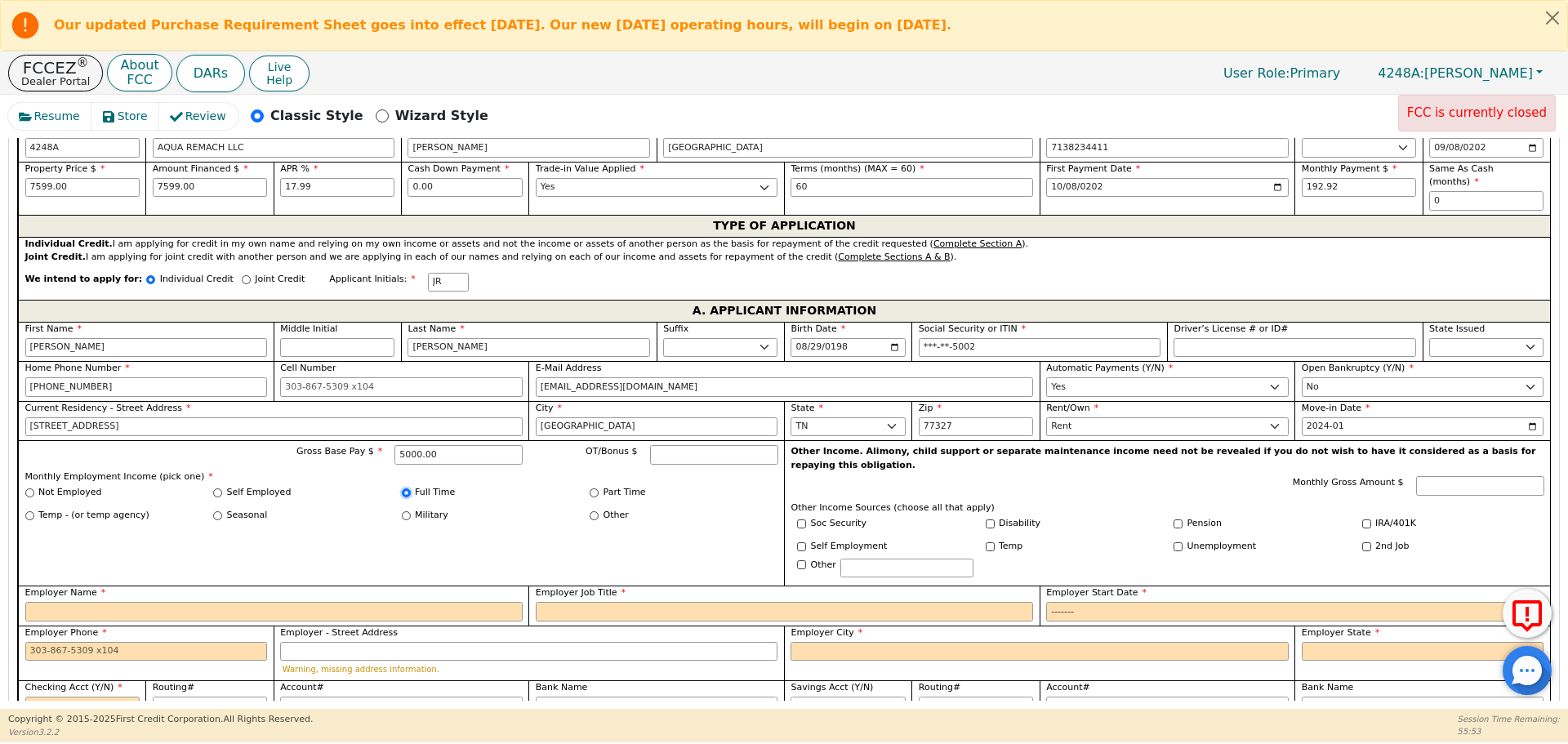
scroll to position [914, 0]
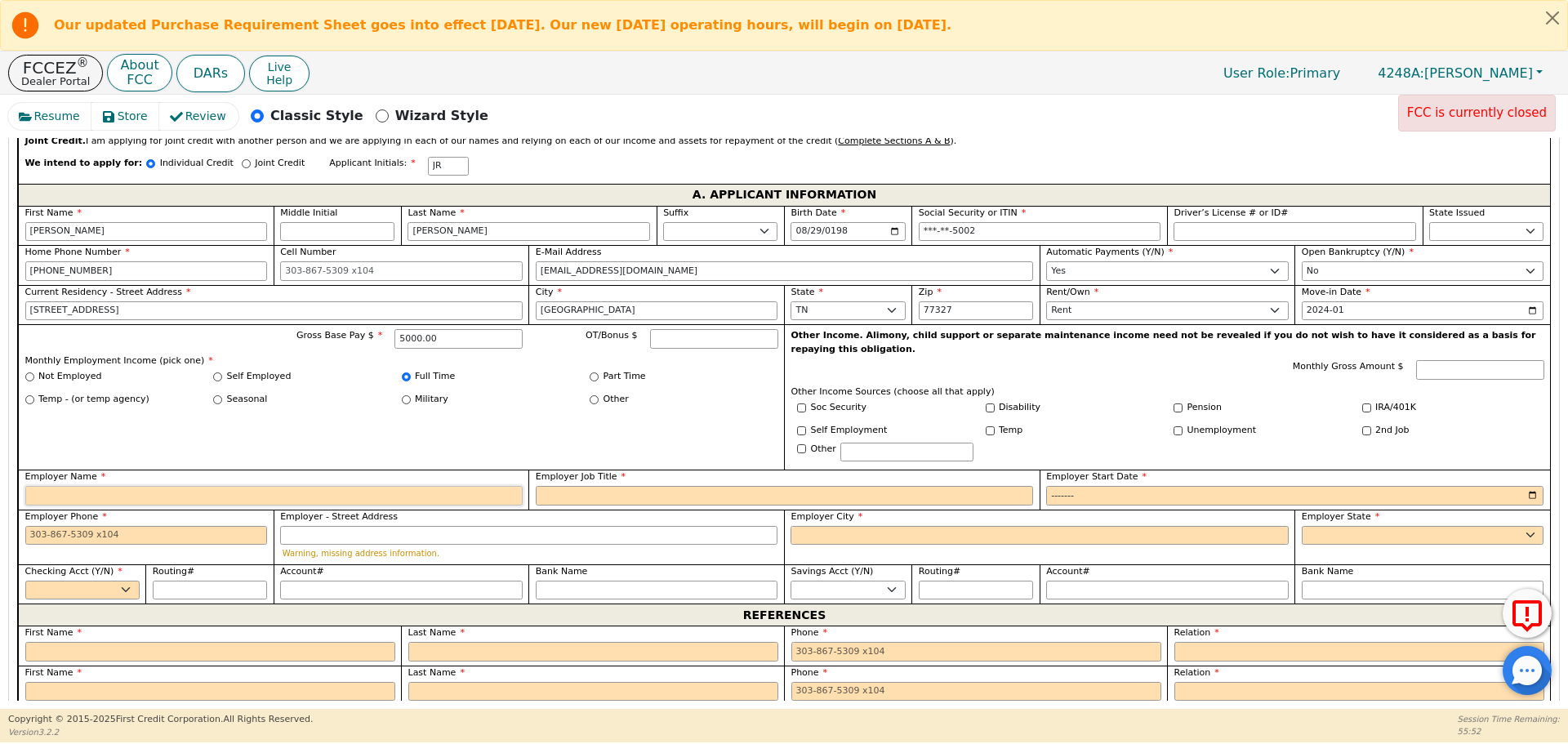
click at [363, 486] on input "Employer Name" at bounding box center [274, 495] width 497 height 20
type input "clinica"
type input "Clinica affiliates family medicine"
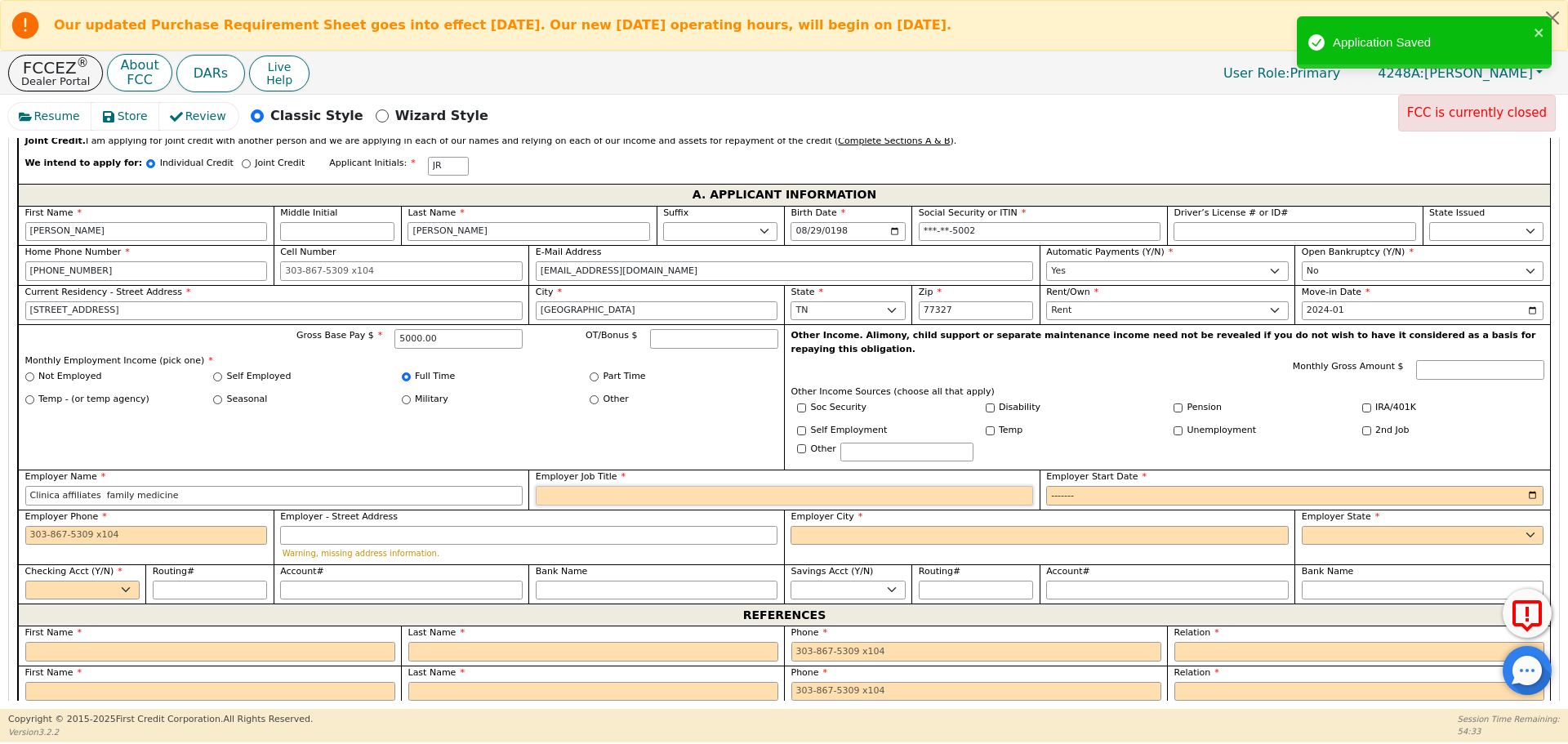
type input "m"
type input "nurse"
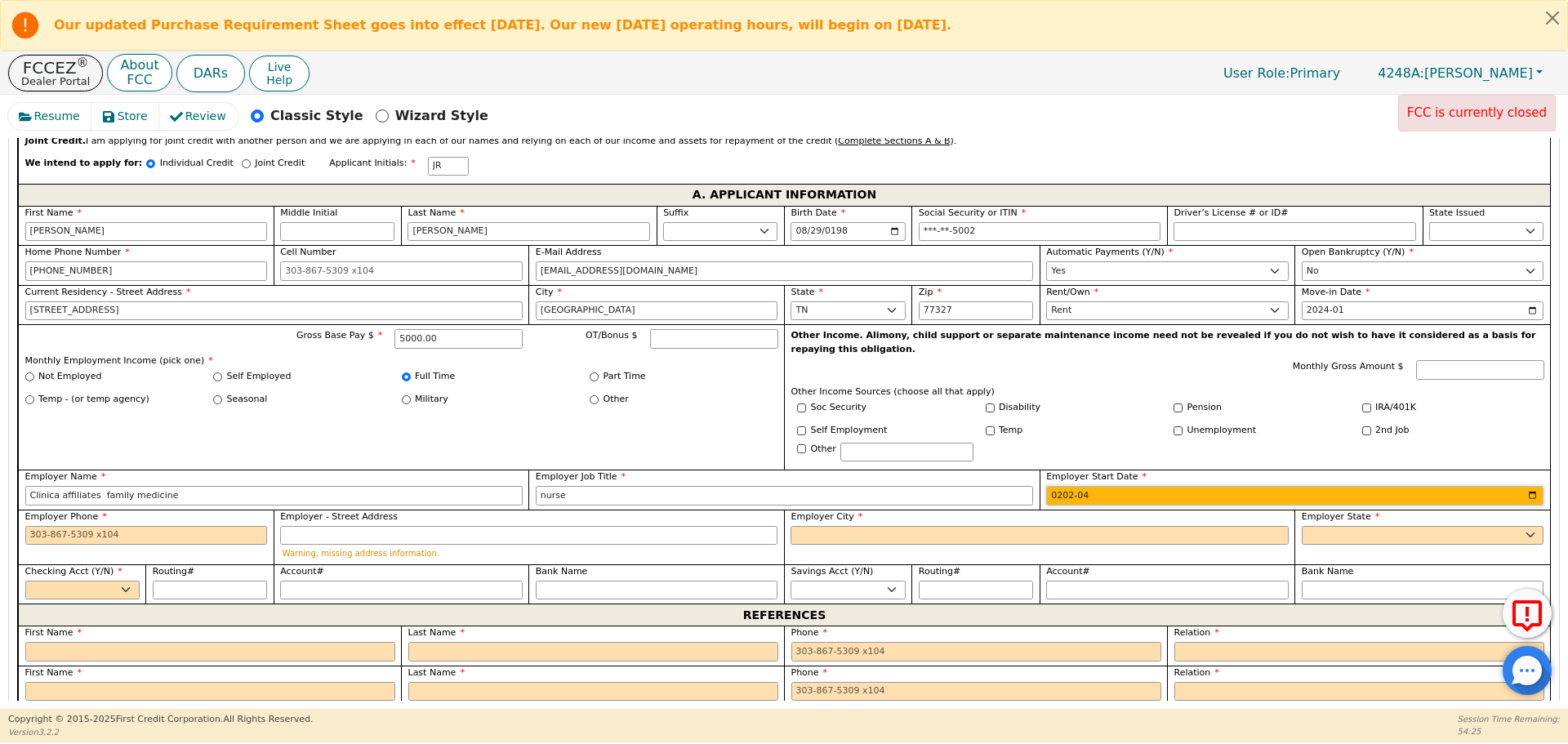
type input "2021-04"
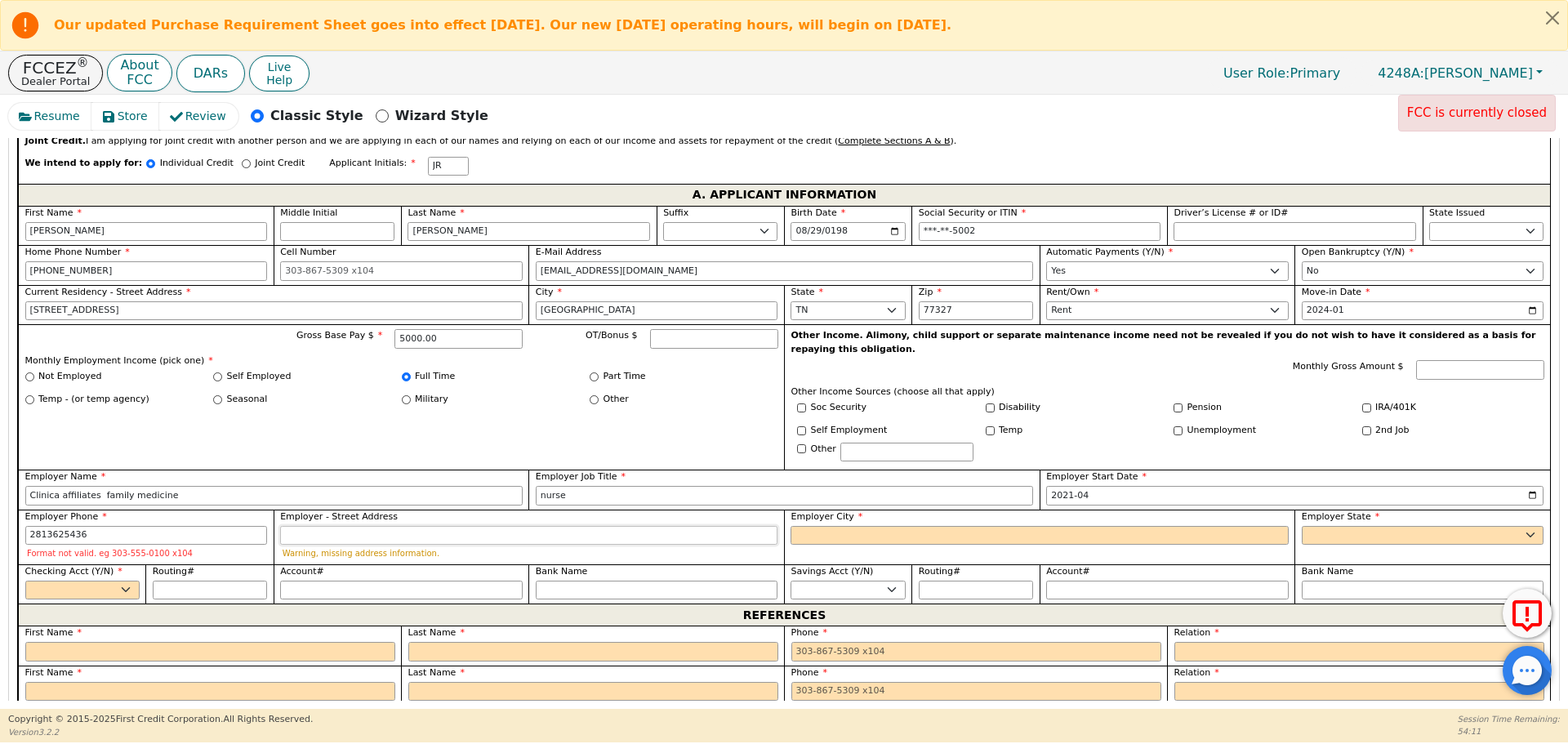
type input "[PHONE_NUMBER]"
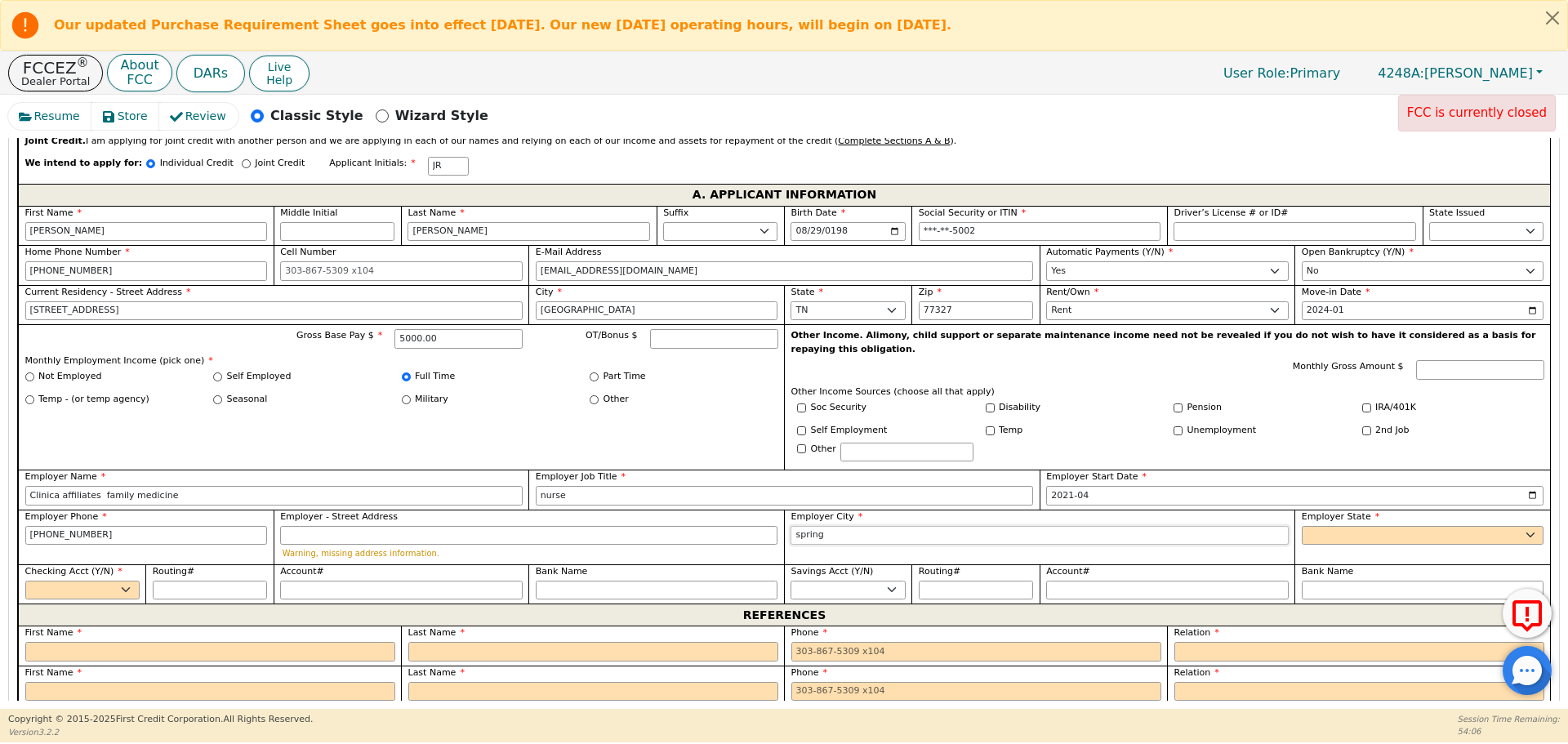
type input "spring"
select select "[GEOGRAPHIC_DATA]"
click at [91, 581] on select "Yes No" at bounding box center [82, 591] width 114 height 20
select select "y"
click at [25, 581] on select "Yes No" at bounding box center [82, 591] width 114 height 20
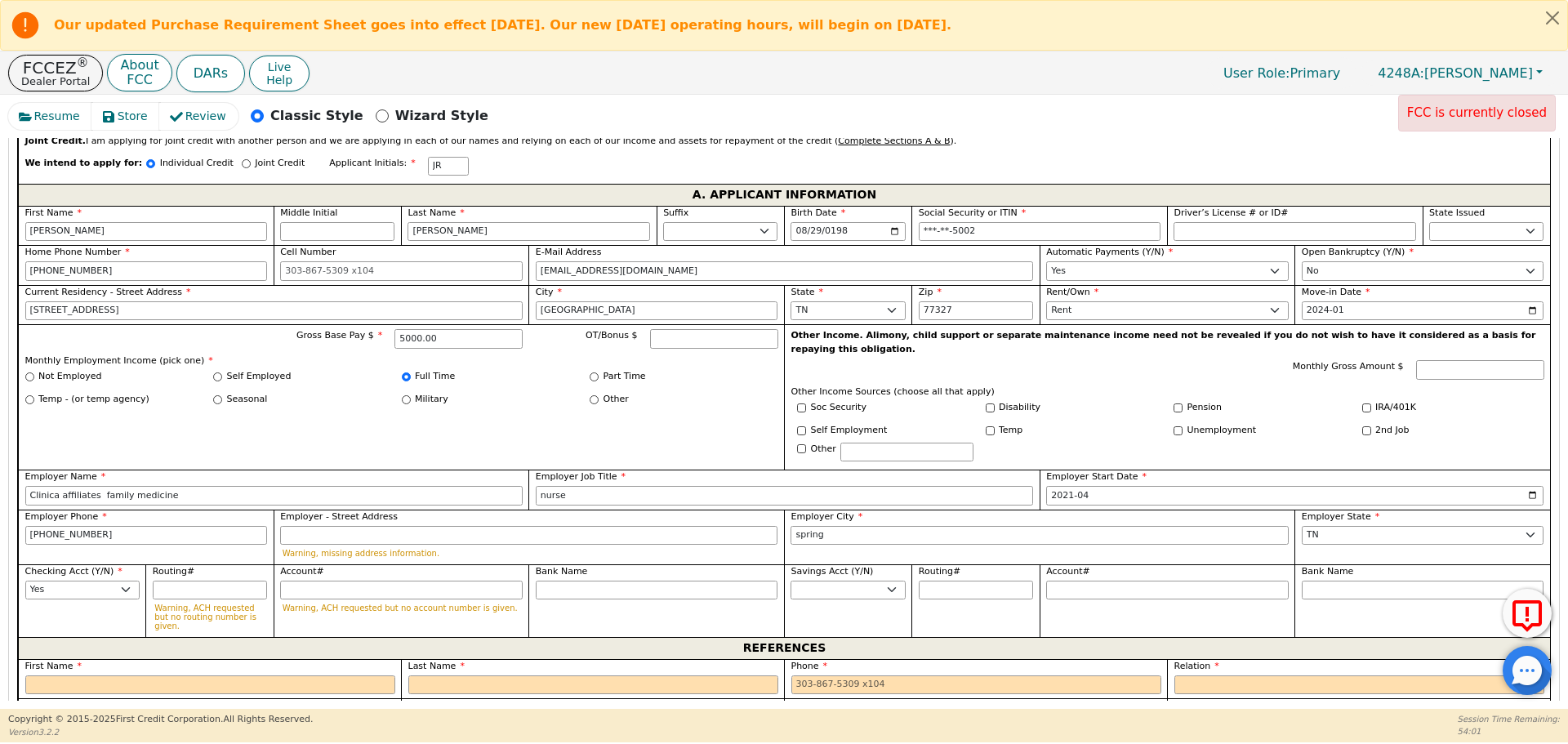
click at [112, 659] on label "First Name" at bounding box center [209, 666] width 370 height 14
click at [118, 659] on label "First Name" at bounding box center [209, 666] width 370 height 14
click at [123, 675] on input "text" at bounding box center [209, 685] width 370 height 20
type input "[PERSON_NAME] [PERSON_NAME]"
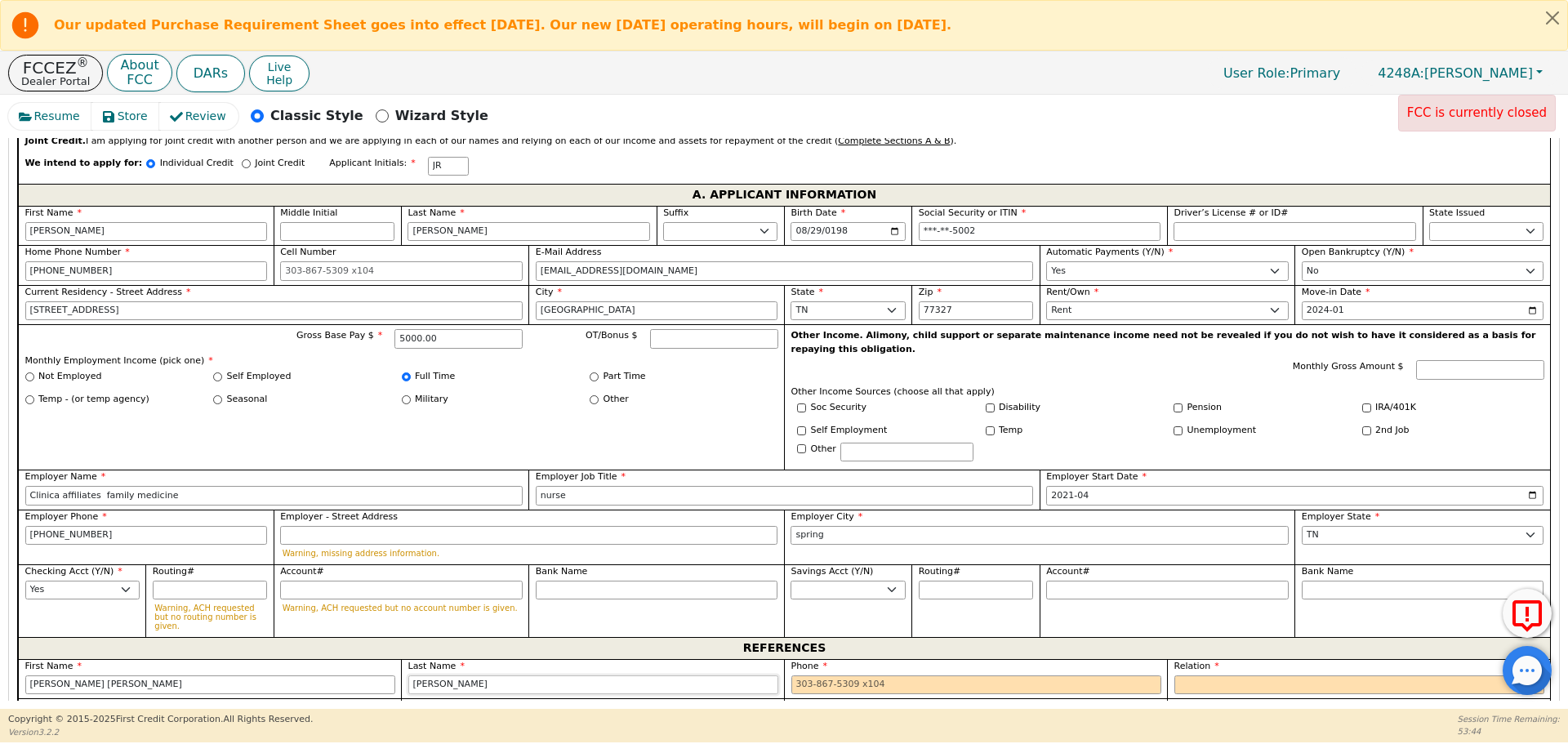
type input "[PERSON_NAME]"
type input "[PHONE_NUMBER] 9"
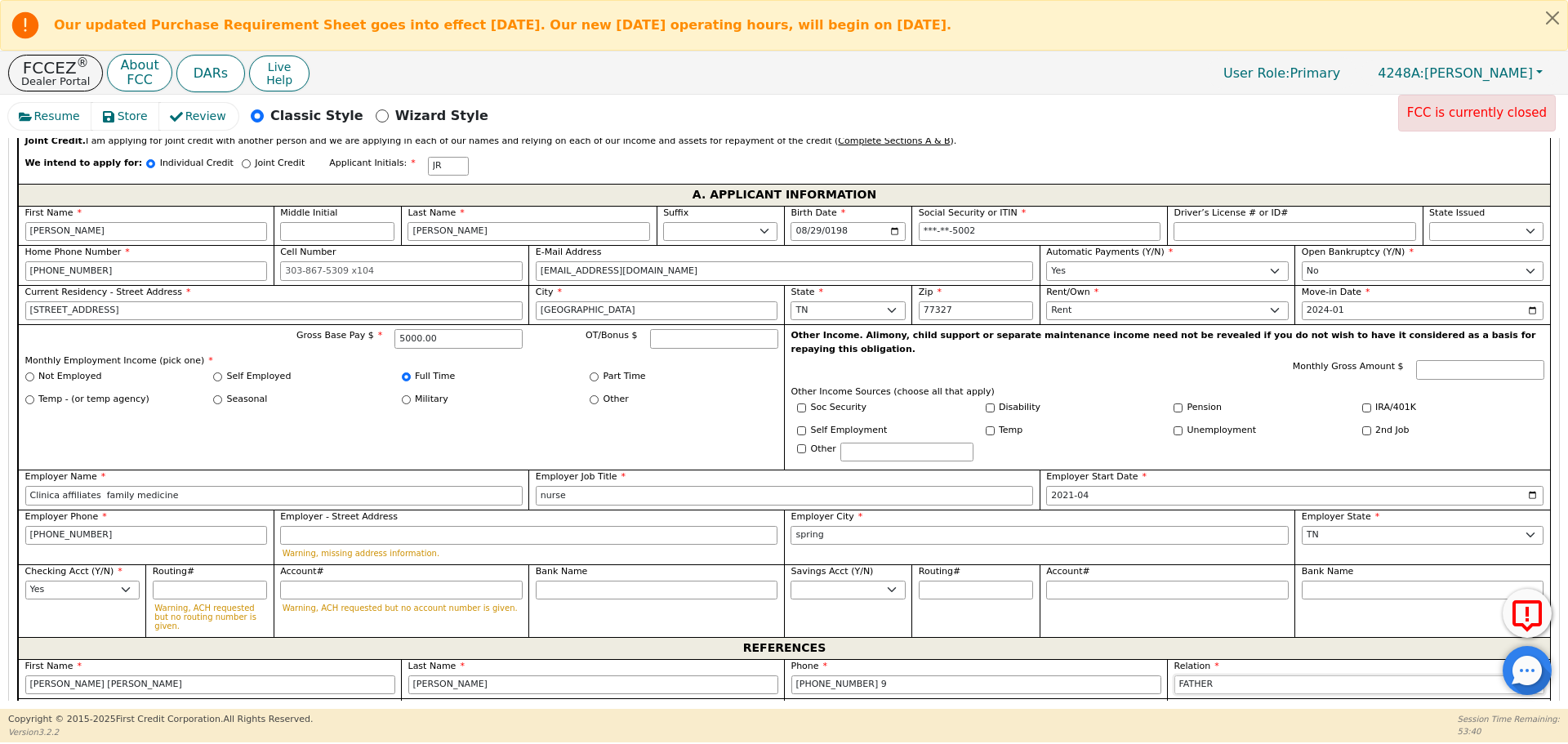
select select "FRIEND"
click at [874, 675] on input "[PHONE_NUMBER] 9" at bounding box center [976, 685] width 370 height 20
type input "[PHONE_NUMBER]"
click at [324, 715] on input "text" at bounding box center [209, 724] width 370 height 20
type input "A"
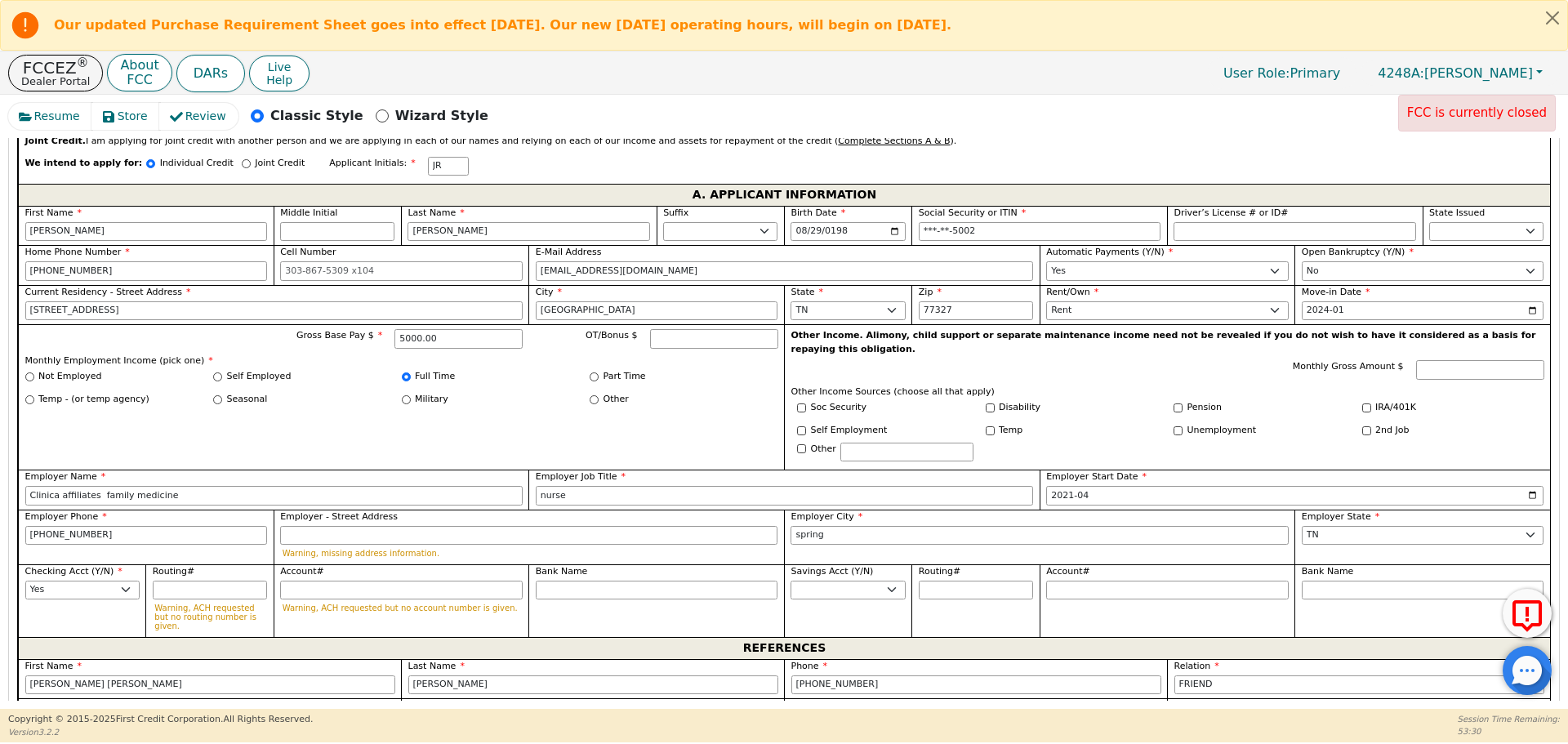
type input "[PERSON_NAME]"
type input "[PHONE_NUMBER] 9"
select select "FRIEND"
click at [943, 715] on input "[PHONE_NUMBER] 9" at bounding box center [976, 724] width 370 height 20
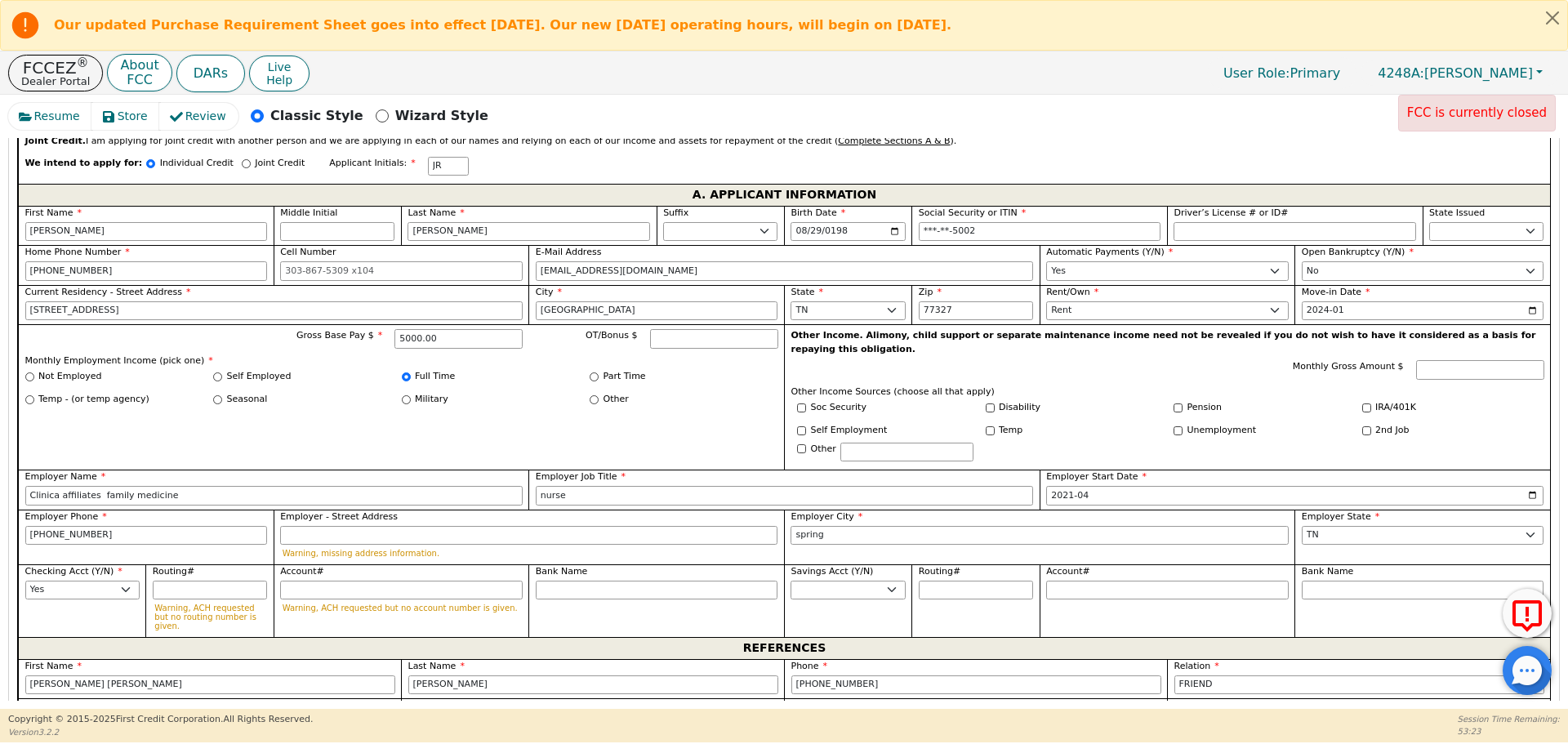
click at [785, 599] on div "Savings Acct (Y/N) Yes No" at bounding box center [847, 601] width 127 height 73
type input "[PHONE_NUMBER]"
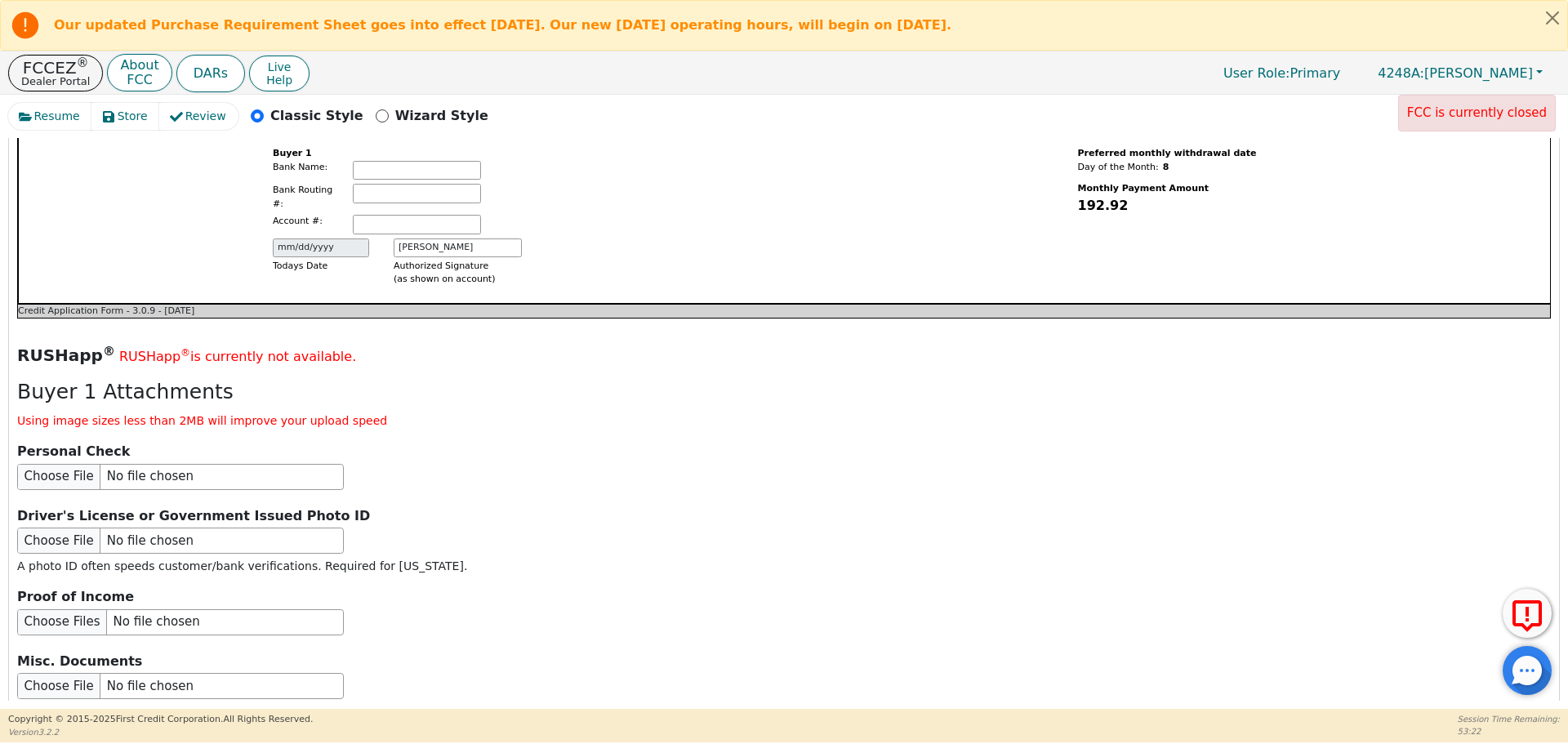
scroll to position [1940, 0]
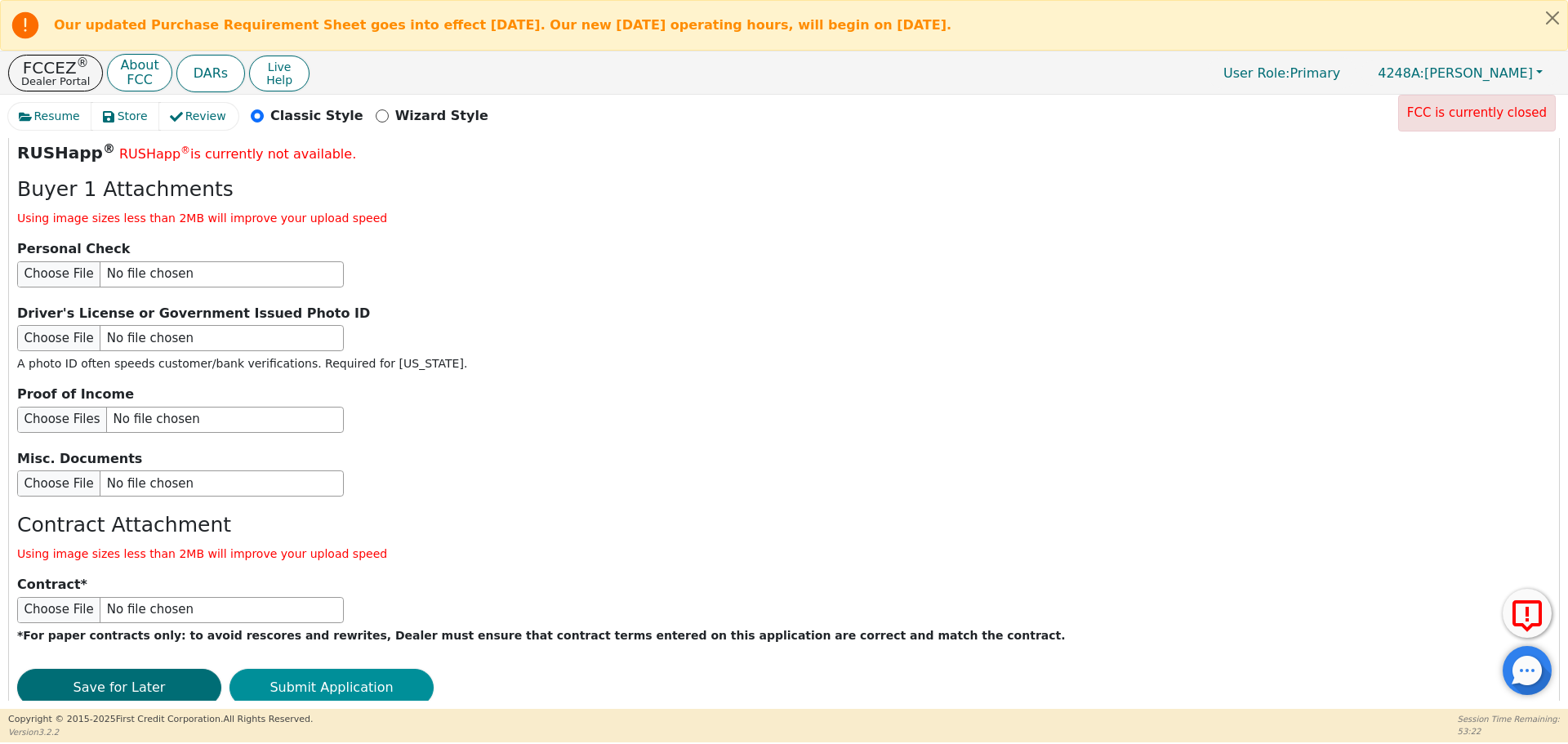
click at [385, 669] on button "Submit Application" at bounding box center [331, 688] width 204 height 37
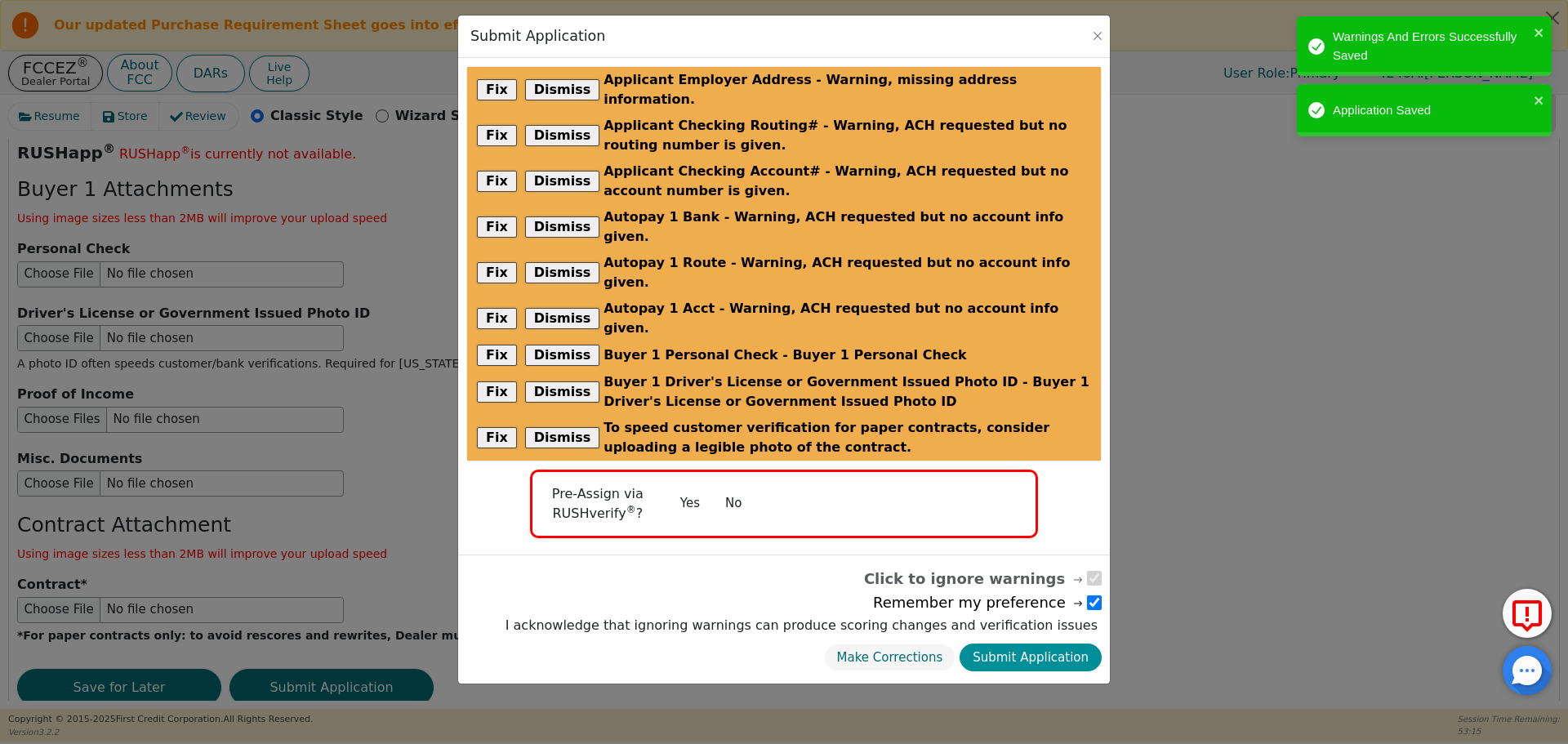
click at [1027, 643] on button "Submit Application" at bounding box center [1030, 658] width 142 height 29
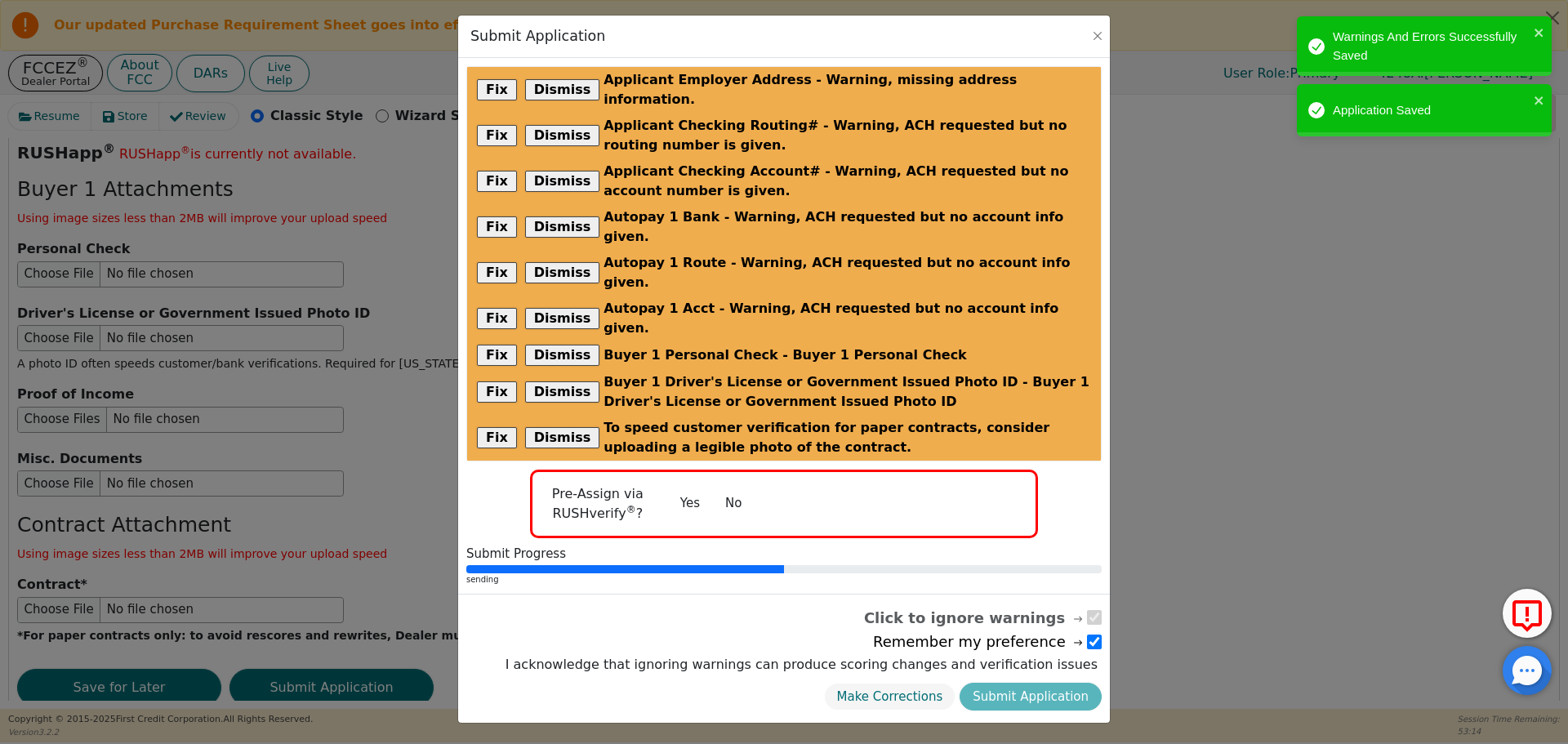
radio input "false"
checkbox input "false"
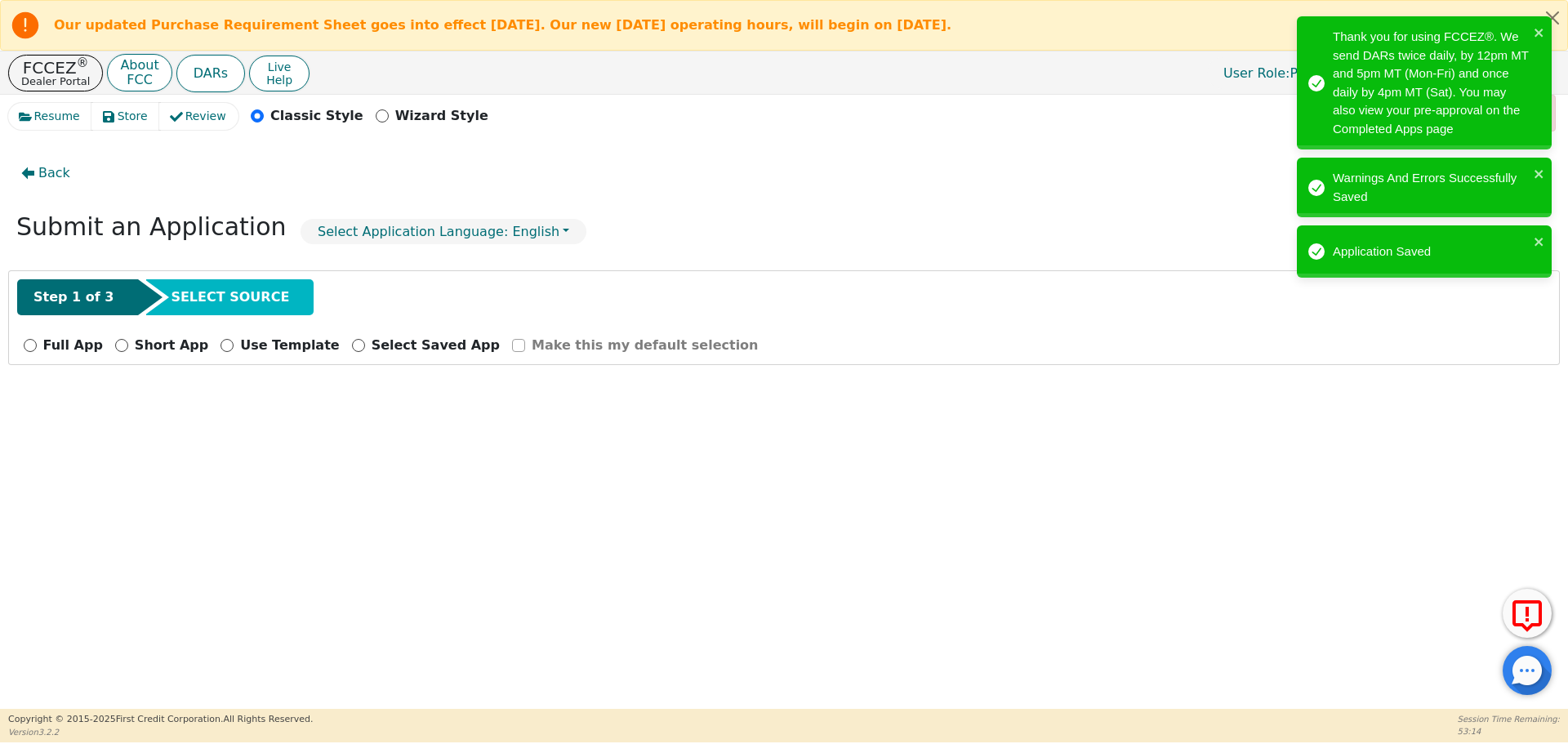
scroll to position [0, 0]
